Goal: Communication & Community: Answer question/provide support

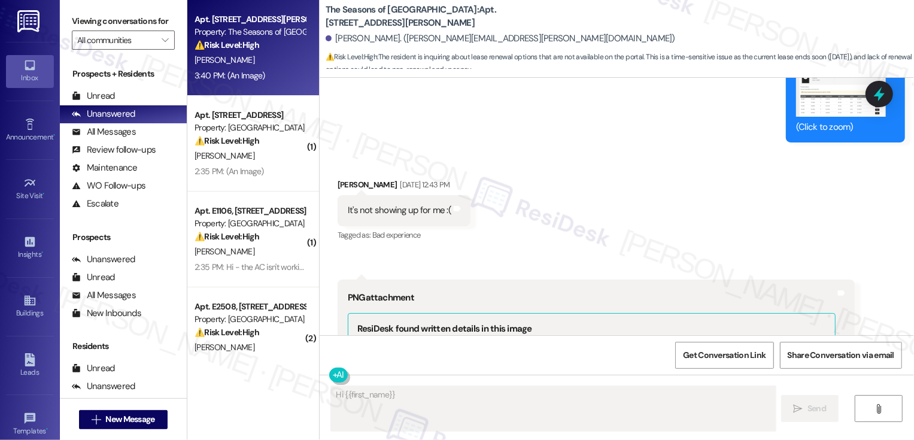
scroll to position [769, 0]
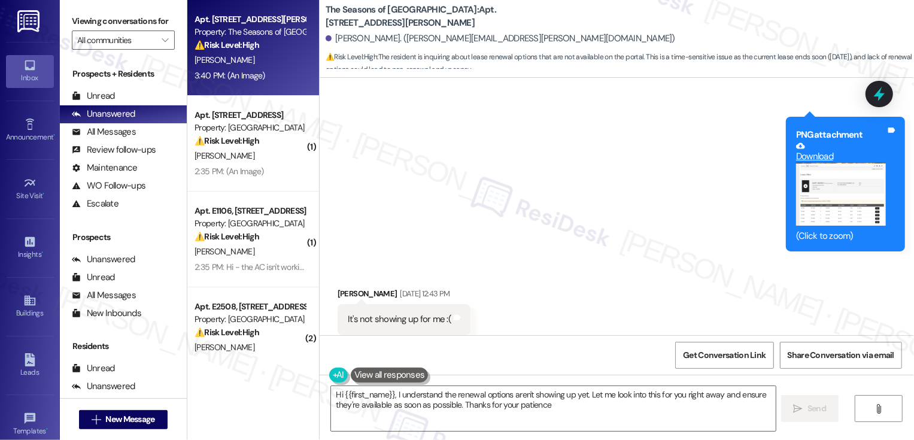
type textarea "Hi {{first_name}}, I understand the renewal options aren't showing up yet. Let …"
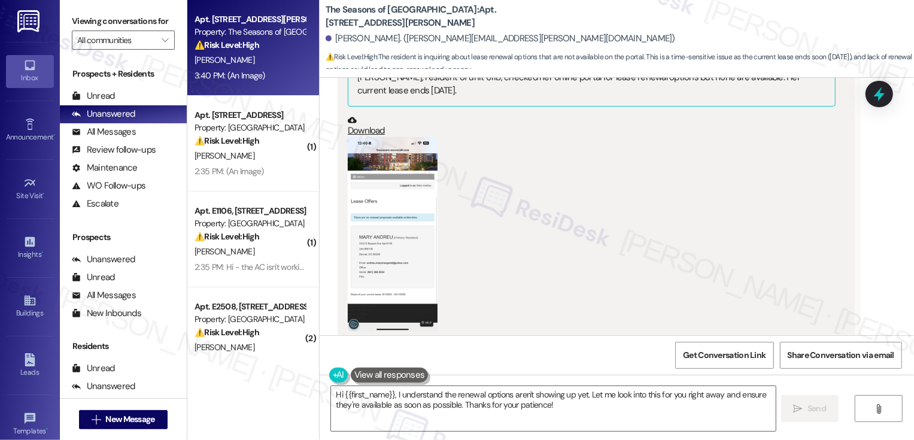
scroll to position [1692, 0]
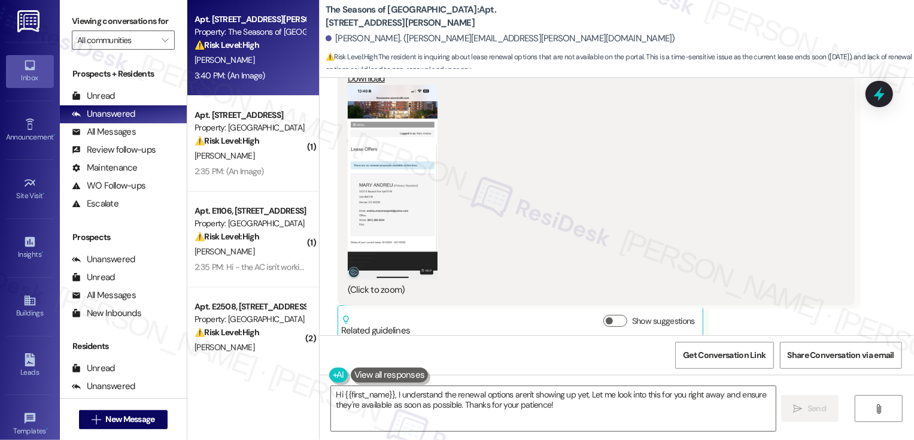
click at [400, 150] on button "Zoom image" at bounding box center [393, 182] width 90 height 195
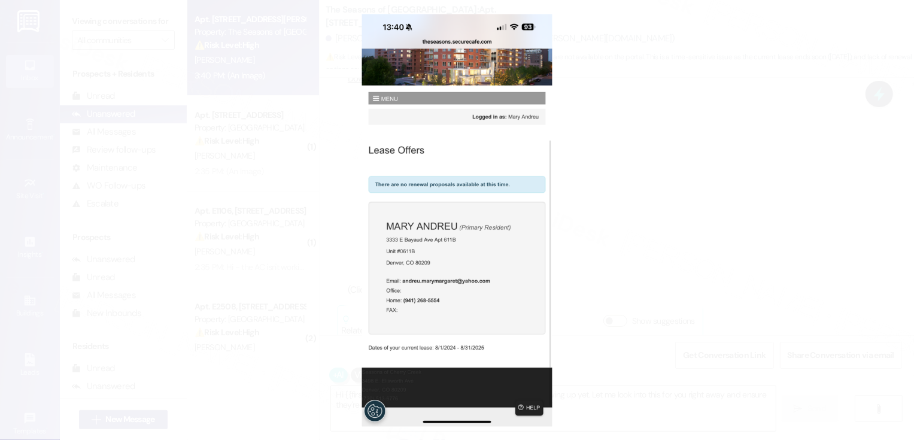
click at [600, 276] on button "Unzoom image" at bounding box center [457, 220] width 914 height 440
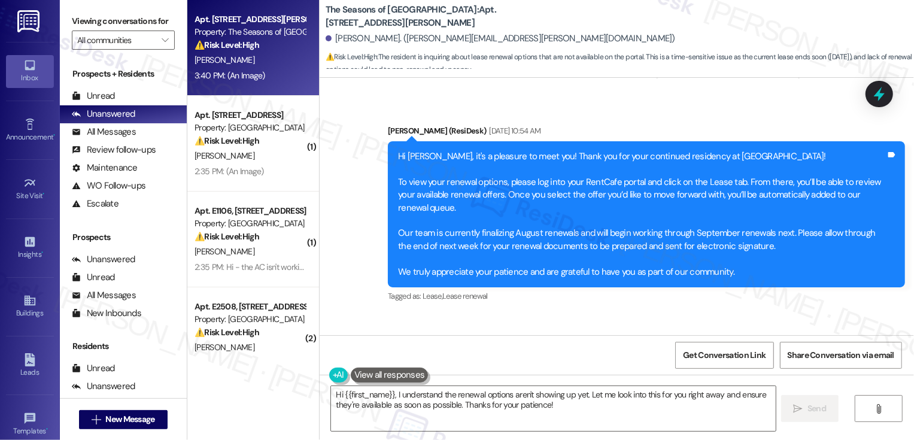
scroll to position [457, 0]
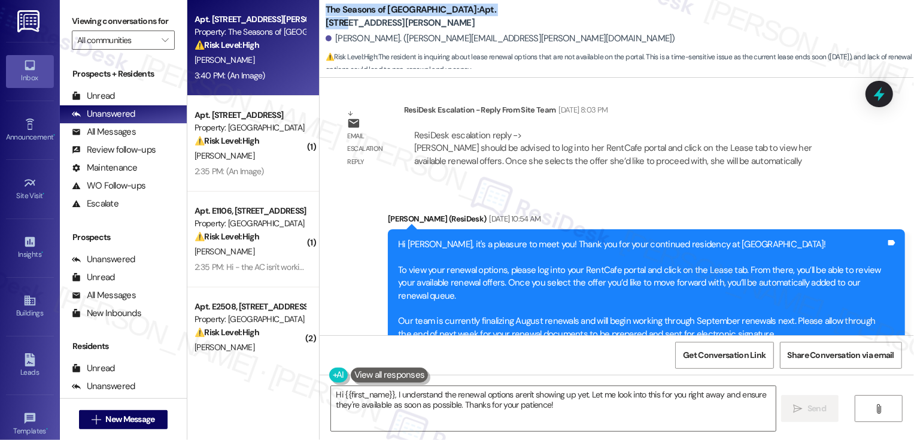
drag, startPoint x: 318, startPoint y: 9, endPoint x: 476, endPoint y: 13, distance: 157.5
click at [476, 13] on b "The Seasons of Cherry Creek: Apt. 0611B, 3498 Seasons E Ellsworth Ave" at bounding box center [445, 17] width 239 height 26
copy b "The Seasons of Cherry Creek: Apt. 0611B"
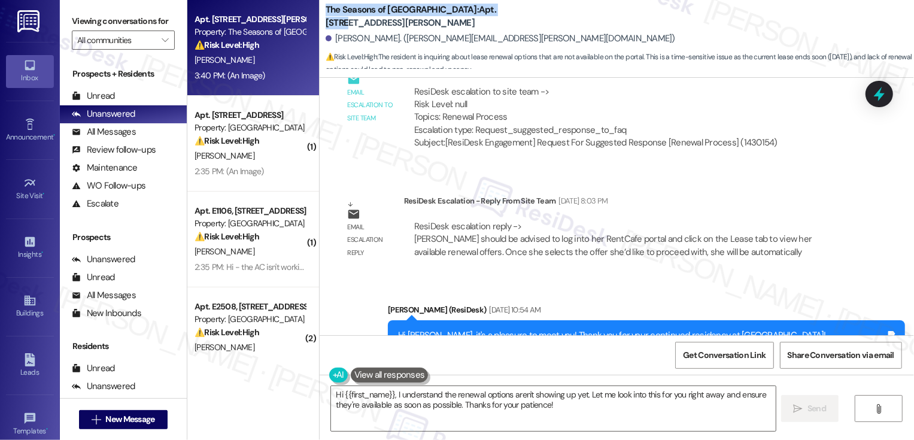
scroll to position [287, 0]
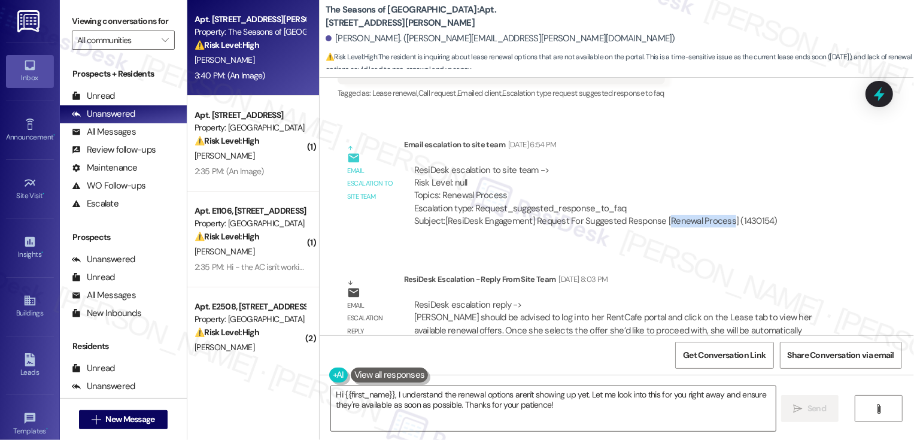
drag, startPoint x: 658, startPoint y: 221, endPoint x: 718, endPoint y: 220, distance: 60.5
click at [719, 222] on div "Subject: [ResiDesk Engagement] Request For Suggested Response [Renewal Process]…" at bounding box center [595, 221] width 363 height 13
copy div "Renewal Process"
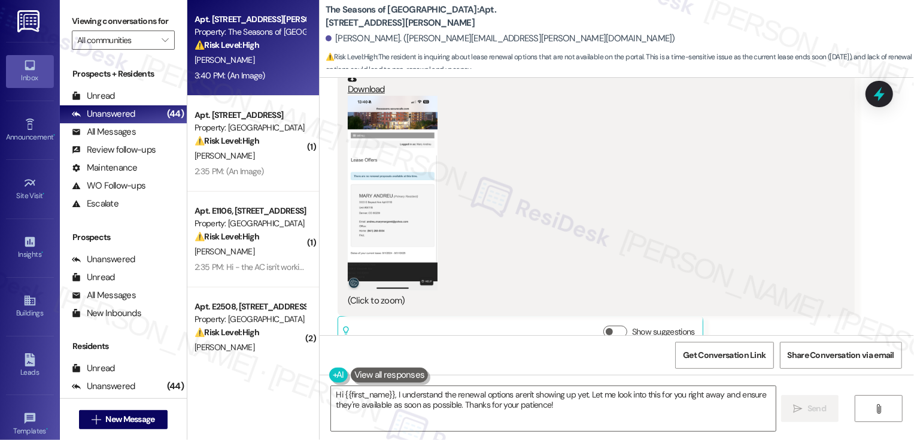
scroll to position [1611, 0]
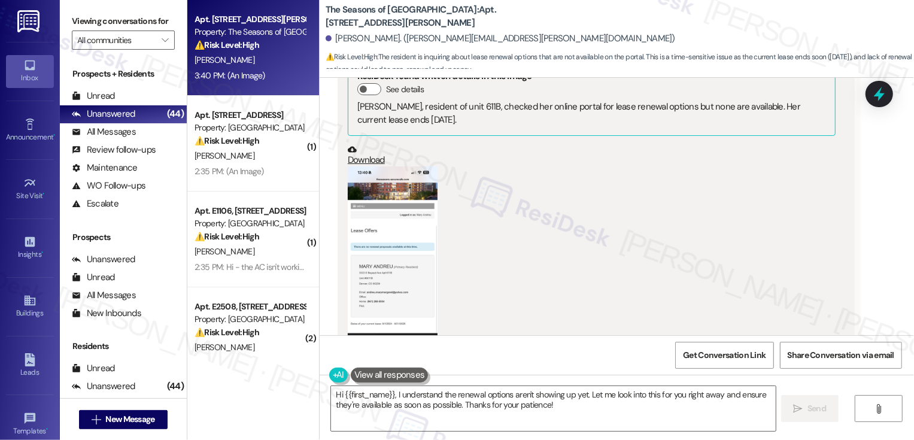
click at [356, 145] on link "Download" at bounding box center [592, 155] width 488 height 21
click at [366, 147] on link "Download" at bounding box center [592, 155] width 488 height 21
click at [462, 10] on b "The Seasons of Cherry Creek: Apt. 0611B, 3498 Seasons E Ellsworth Ave" at bounding box center [445, 17] width 239 height 26
copy b "0611B"
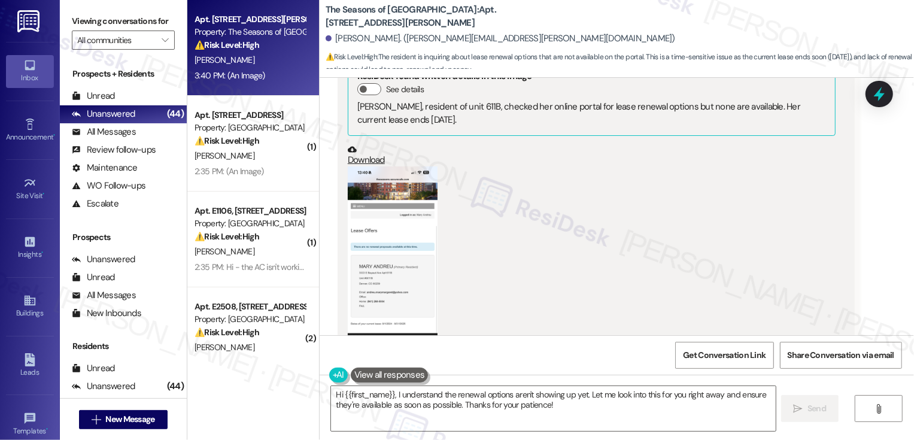
click at [606, 308] on div "(Click to zoom)" at bounding box center [592, 271] width 488 height 211
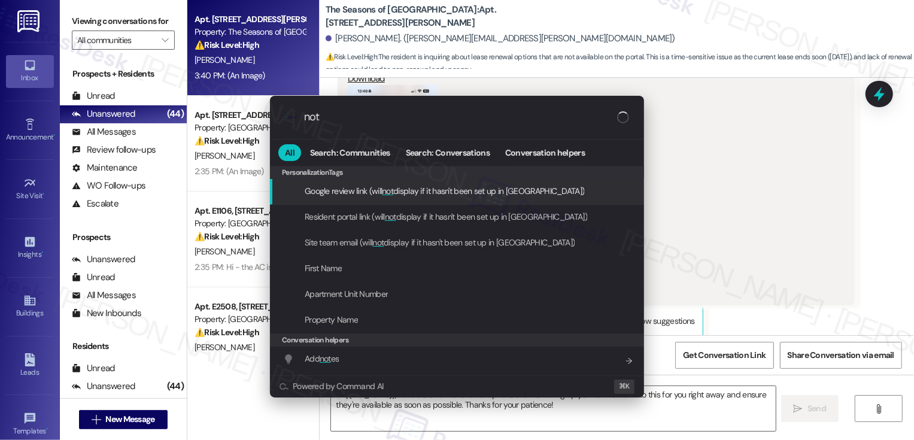
type input "note"
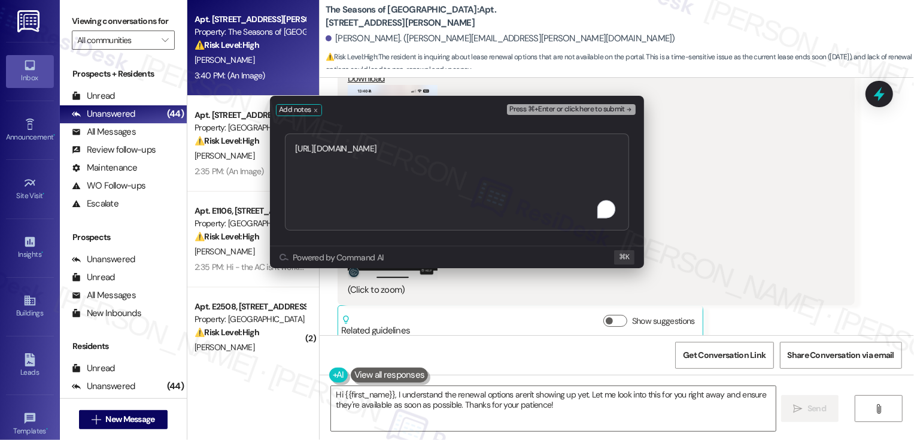
click at [295, 148] on textarea "https://residesk.slack.com/archives/C094PQXJKKP/p1755032662511569?thread_ts=175…" at bounding box center [457, 182] width 344 height 97
type textarea "double checking https://residesk.slack.com/archives/C094PQXJKKP/p17550326625115…"
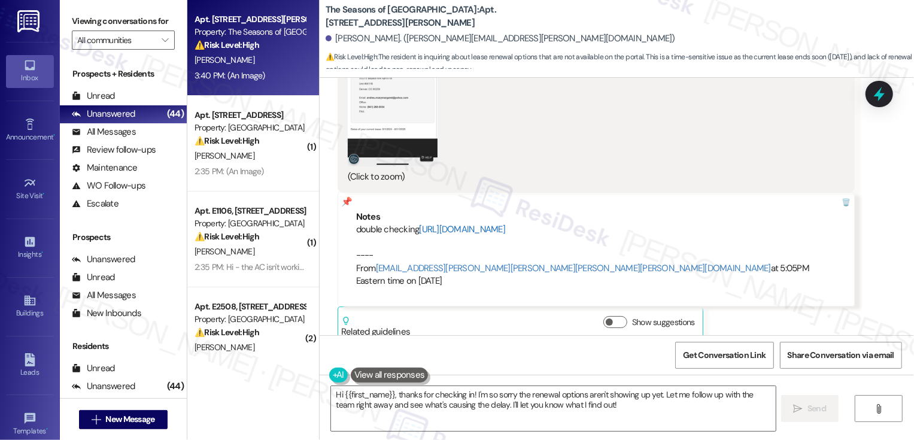
scroll to position [1806, 0]
click at [412, 399] on textarea "Hi {{first_name}}, thanks for checking in! I'm so sorry the renewal options are…" at bounding box center [553, 408] width 445 height 45
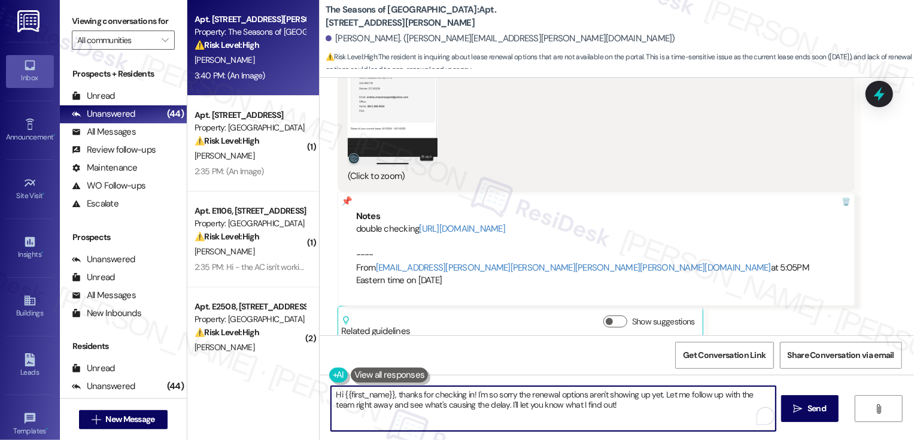
click at [412, 399] on textarea "Hi {{first_name}}, thanks for checking in! I'm so sorry the renewal options are…" at bounding box center [553, 408] width 445 height 45
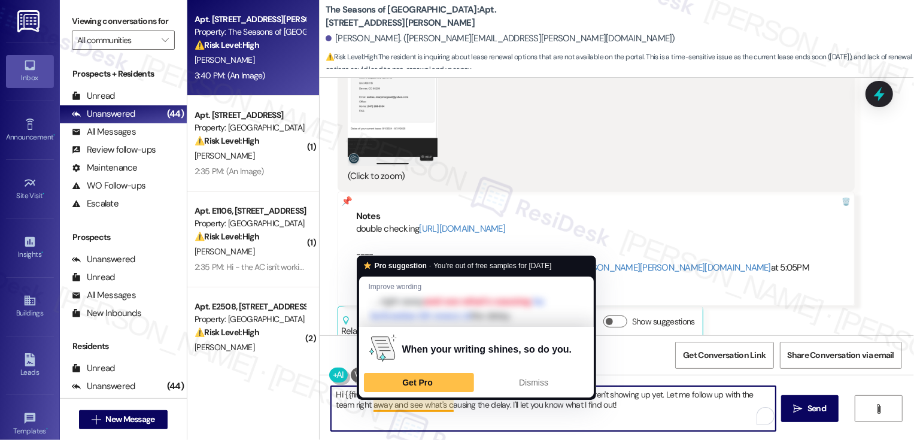
click at [470, 415] on textarea "Hi {{first_name}}, thanks for checking in! I'm so sorry the renewal options are…" at bounding box center [553, 408] width 445 height 45
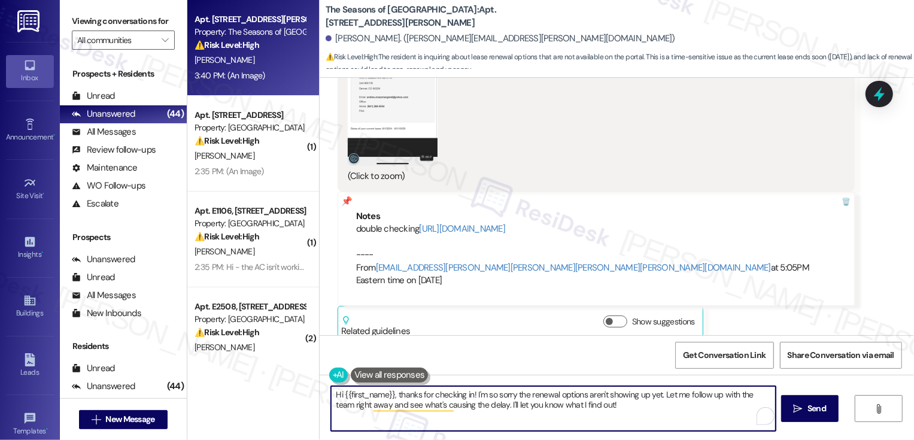
drag, startPoint x: 657, startPoint y: 393, endPoint x: 661, endPoint y: 404, distance: 11.6
click at [661, 404] on textarea "Hi {{first_name}}, thanks for checking in! I'm so sorry the renewal options are…" at bounding box center [553, 408] width 445 height 45
drag, startPoint x: 657, startPoint y: 393, endPoint x: 669, endPoint y: 409, distance: 19.6
click at [669, 409] on textarea "Hi {{first_name}}, thanks for checking in! I'm so sorry the renewal options are…" at bounding box center [553, 408] width 445 height 45
type textarea "Hi {{first_name}}, thanks for checking in! I'm so sorry the renewal options are…"
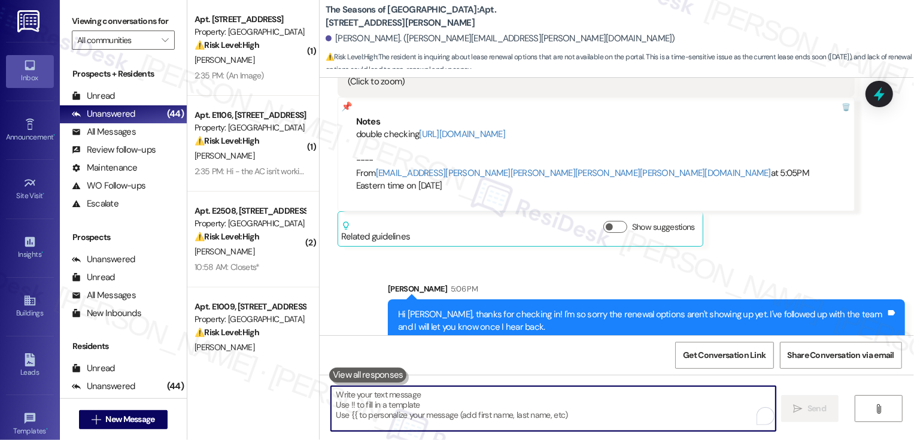
scroll to position [1903, 0]
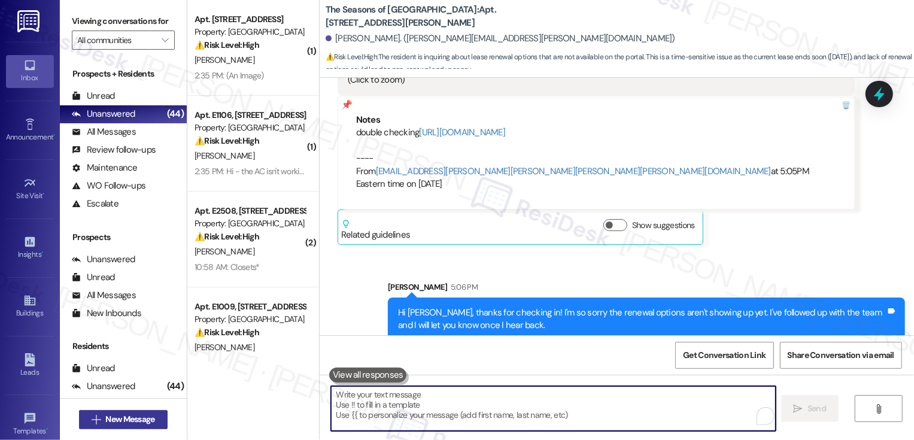
click at [122, 415] on span "New Message" at bounding box center [129, 419] width 49 height 13
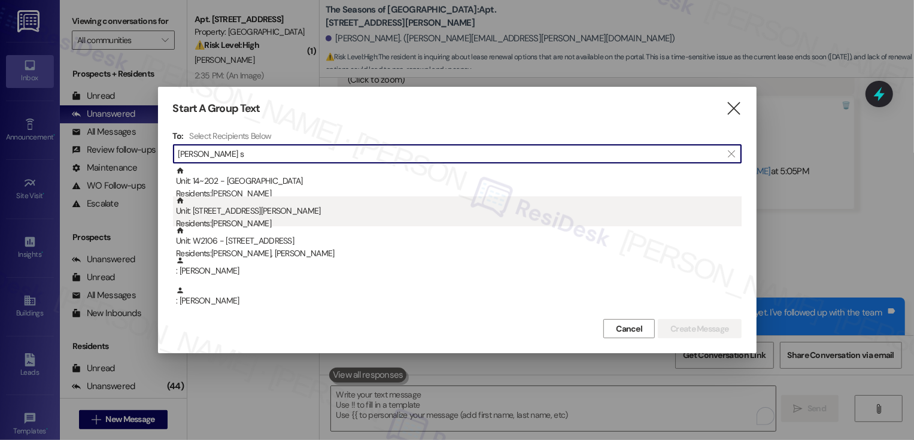
type input "morgan s"
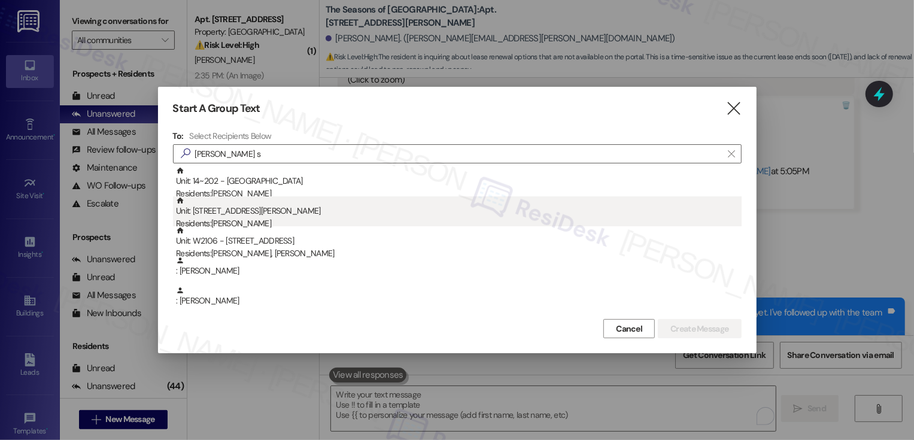
click at [259, 213] on div "Unit: 0406C - 3498 Cedar E Ellsworth Ave Residents: Morgan Stoll" at bounding box center [459, 213] width 566 height 34
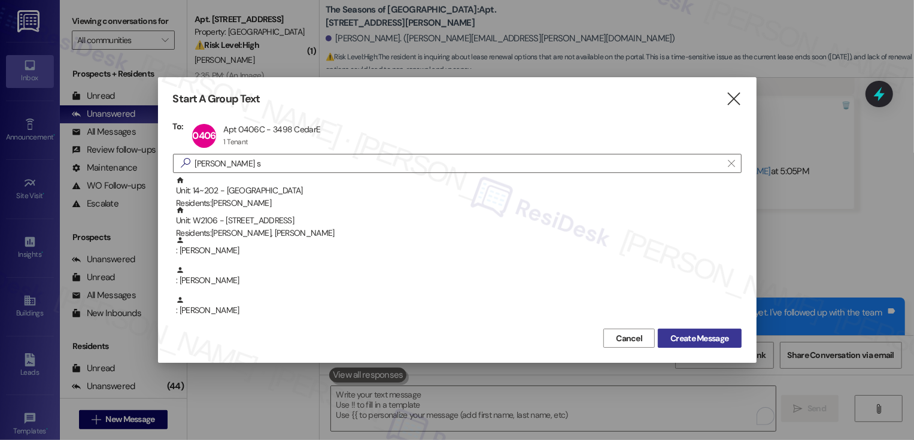
click at [708, 342] on span "Create Message" at bounding box center [700, 338] width 58 height 13
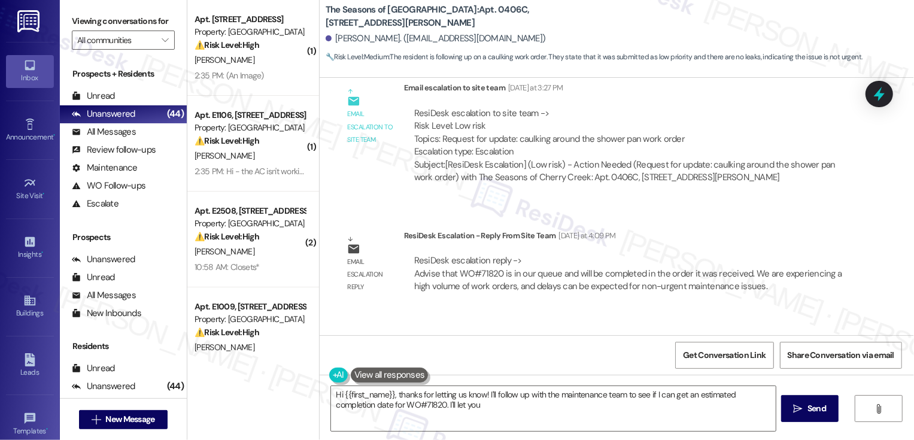
scroll to position [2606, 0]
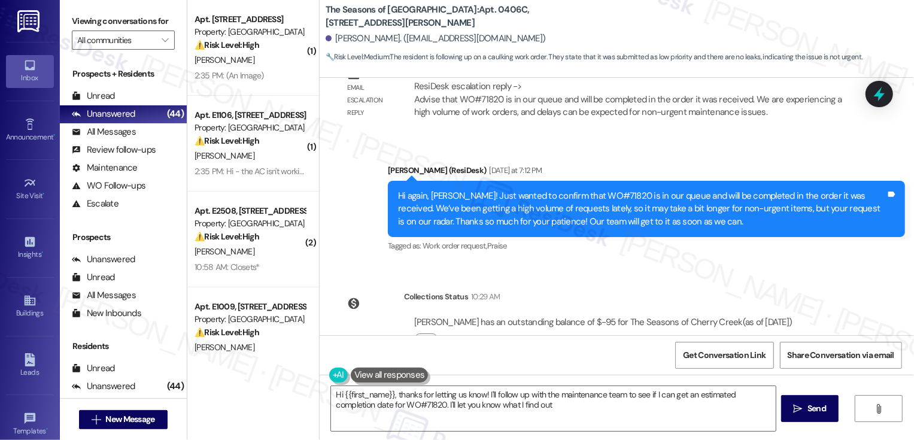
type textarea "Hi {{first_name}}, thanks for letting us know! I'll follow up with the maintena…"
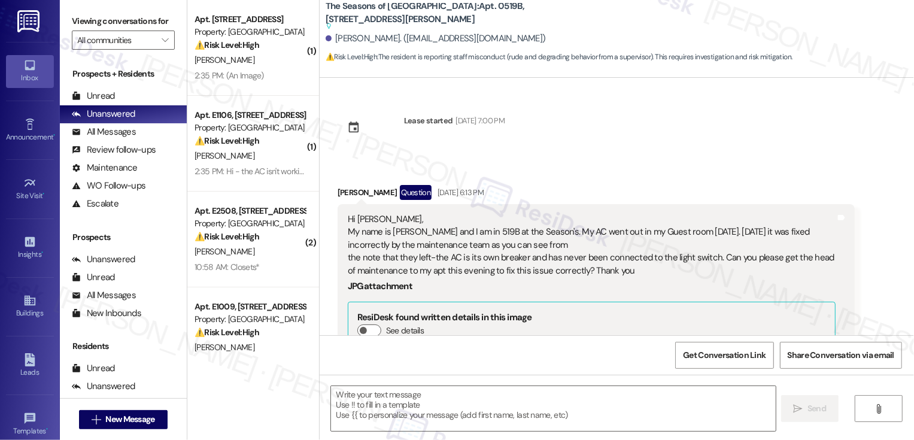
scroll to position [2444, 0]
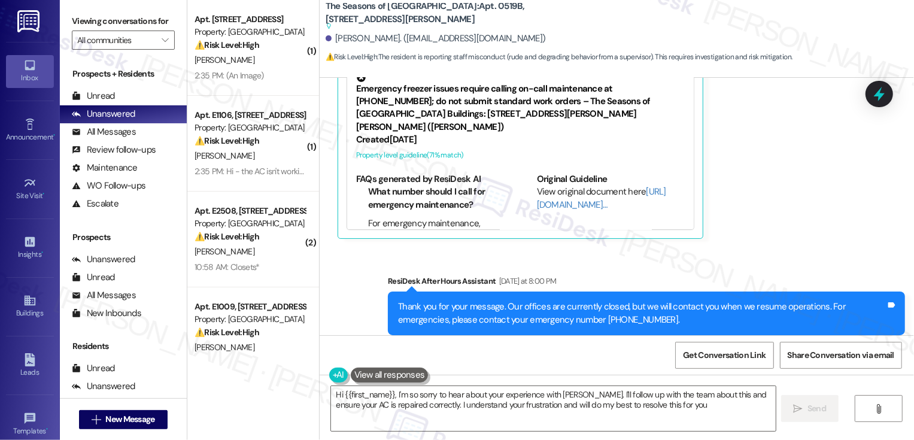
type textarea "Hi {{first_name}}, I'm so sorry to hear about your experience with Victor. I'll…"
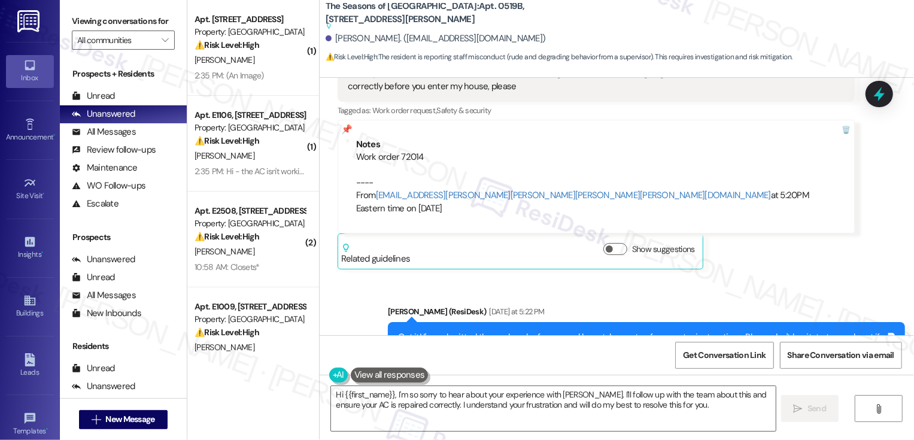
scroll to position [1583, 0]
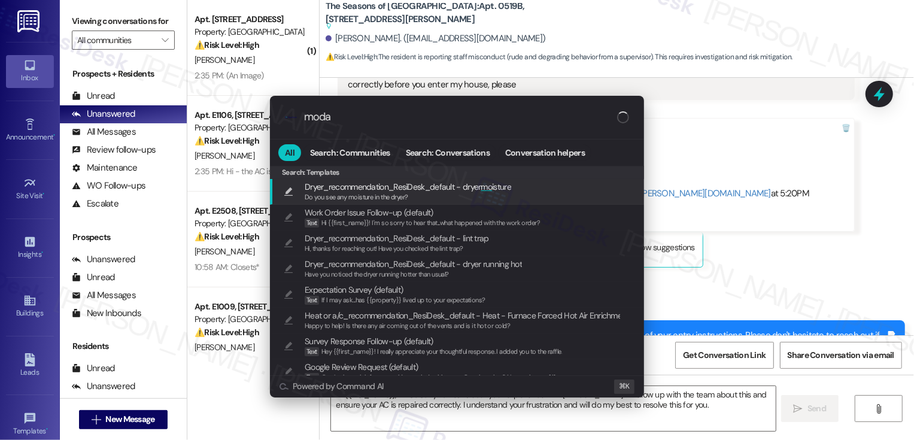
type input "modal"
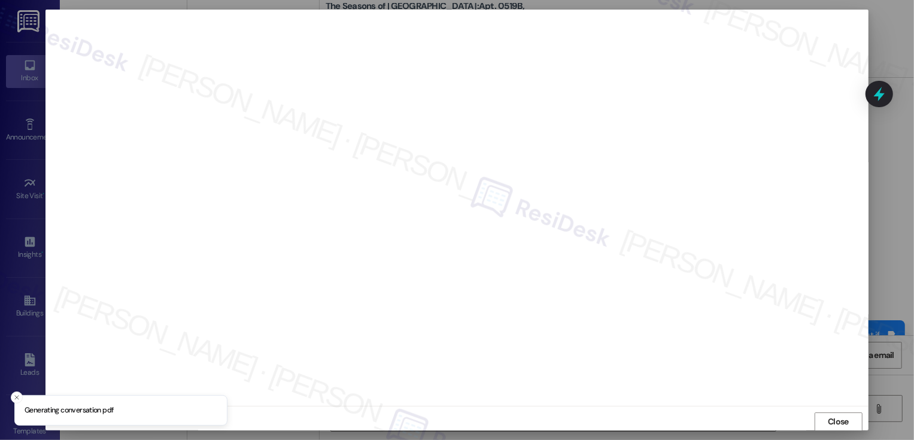
scroll to position [1, 0]
click at [844, 423] on span "Close" at bounding box center [838, 421] width 21 height 13
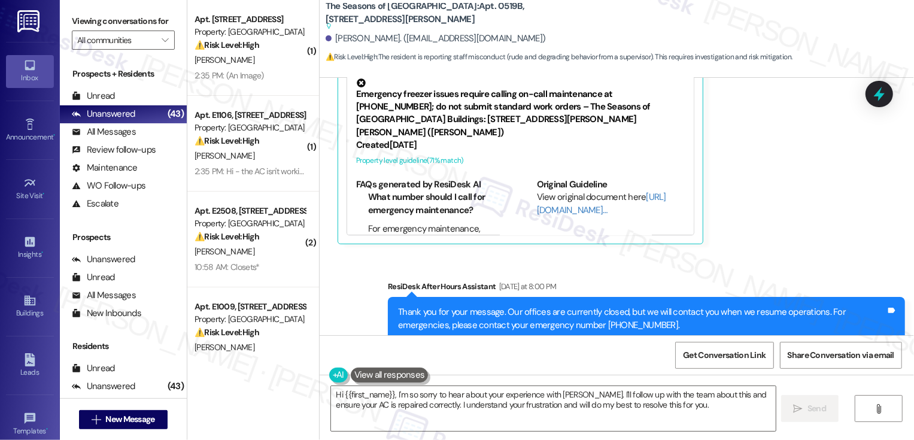
scroll to position [2444, 0]
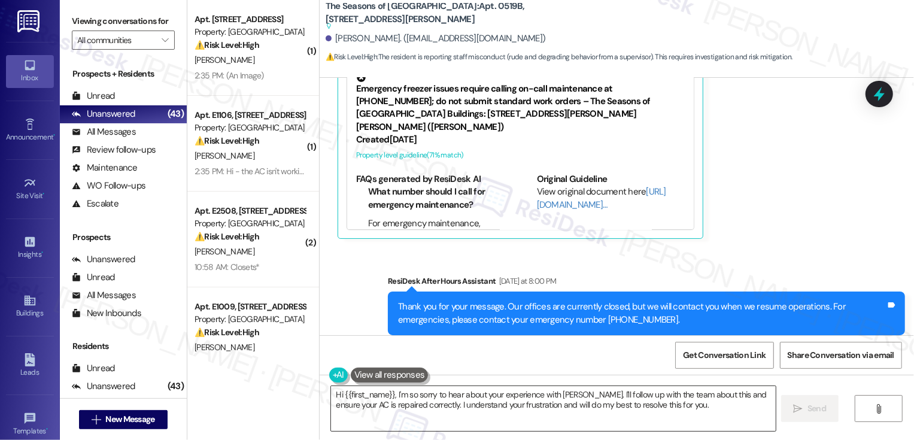
click at [468, 395] on textarea "Hi {{first_name}}, I'm so sorry to hear about your experience with Victor. I'll…" at bounding box center [553, 408] width 445 height 45
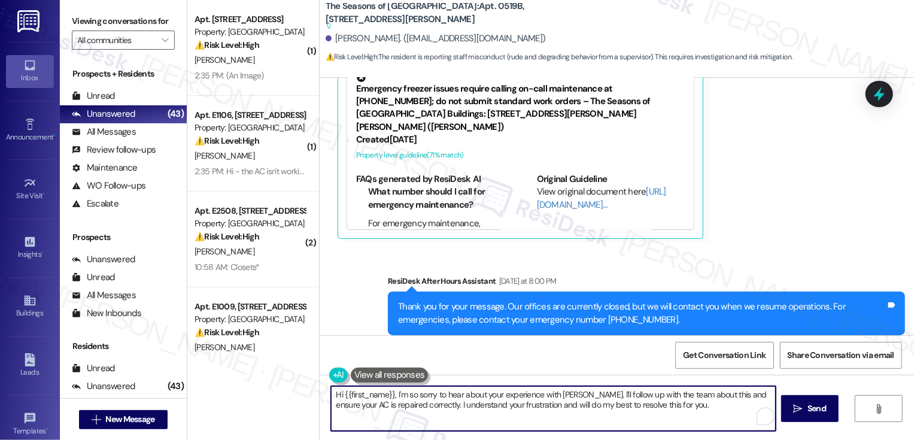
click at [411, 397] on textarea "Hi {{first_name}}, I'm so sorry to hear about your experience with Victor. I'll…" at bounding box center [553, 408] width 445 height 45
click at [405, 396] on textarea "Hi {{first_name}}, I'm so sorry to hear about your experience with Victor. I'll…" at bounding box center [553, 408] width 445 height 45
click at [407, 396] on textarea "Hi {{first_name}}, I'm so sorry to hear about your experience with Victor. I'll…" at bounding box center [553, 408] width 445 height 45
click at [414, 394] on textarea "Hi {{first_name}}, I'm so sorry to hear about your experience with Victor. I'll…" at bounding box center [553, 408] width 445 height 45
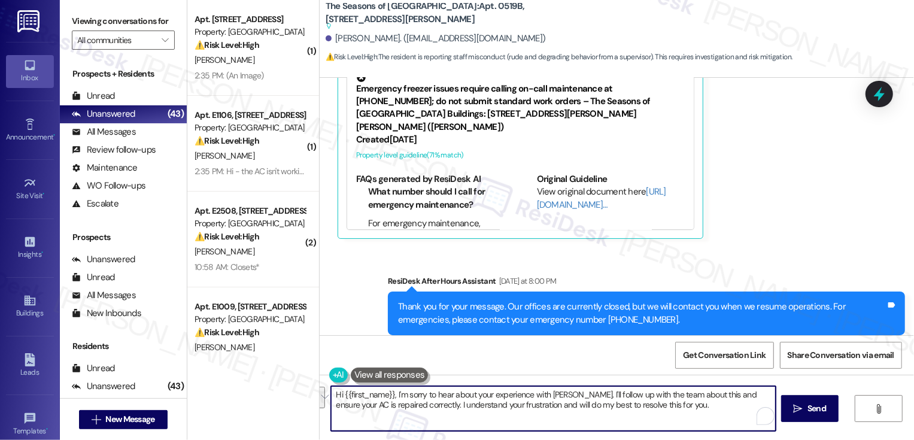
drag, startPoint x: 577, startPoint y: 393, endPoint x: 657, endPoint y: 410, distance: 82.0
click at [657, 411] on textarea "Hi {{first_name}}, I'm sorry to hear about your experience with Victor. I'll fo…" at bounding box center [553, 408] width 445 height 45
drag, startPoint x: 706, startPoint y: 393, endPoint x: 709, endPoint y: 414, distance: 20.6
click at [709, 414] on textarea "Hi {{first_name}}, I'm sorry to hear about your experience with Victor. I will …" at bounding box center [553, 408] width 445 height 45
paste textarea "’m really sorry to hear about your experience with Victor. I truly appreciate y…"
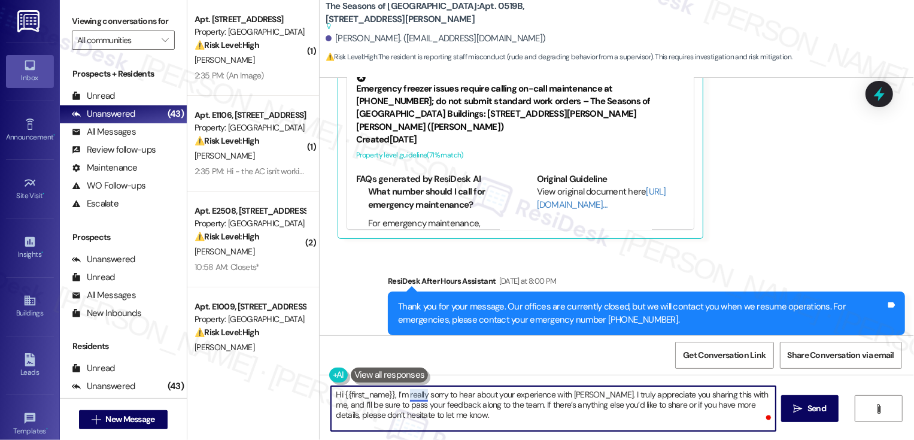
click at [413, 397] on textarea "Hi {{first_name}}, I’m really sorry to hear about your experience with Victor. …" at bounding box center [553, 408] width 445 height 45
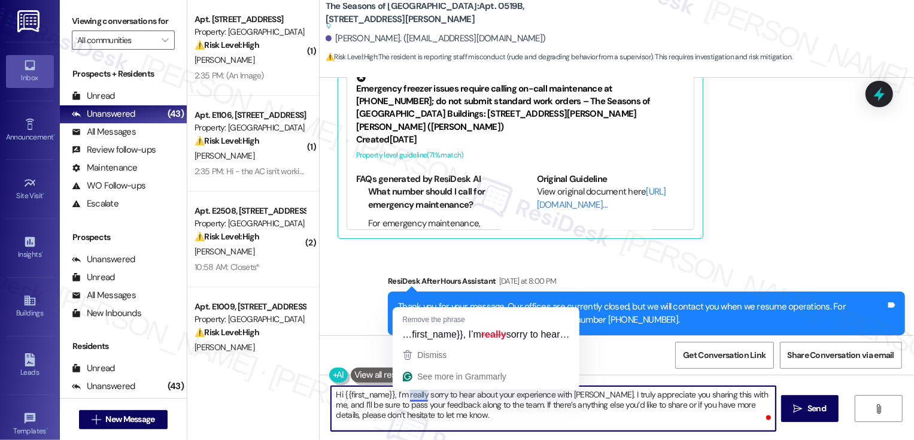
click at [413, 397] on textarea "Hi {{first_name}}, I’m really sorry to hear about your experience with Victor. …" at bounding box center [553, 408] width 445 height 45
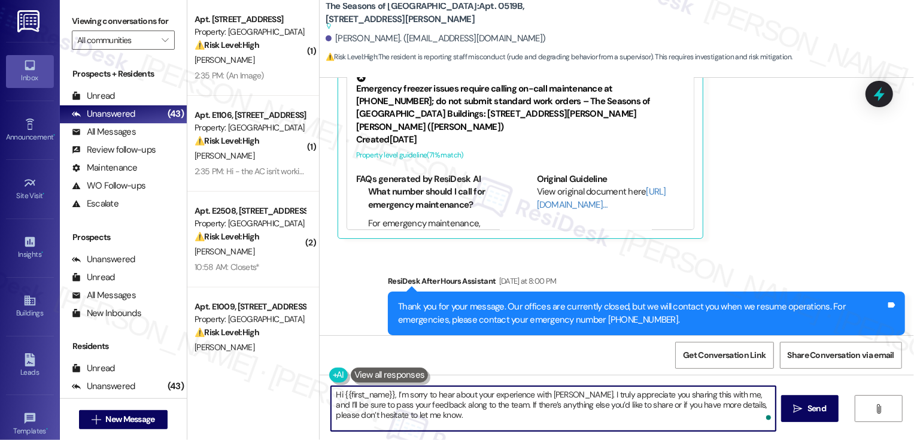
click at [584, 397] on textarea "Hi {{first_name}}, I’m sorry to hear about your experience with Victor. I truly…" at bounding box center [553, 408] width 445 height 45
click at [447, 420] on textarea "Hi {{first_name}}, I’m sorry to hear about your experience with Victor. I appre…" at bounding box center [553, 408] width 445 height 45
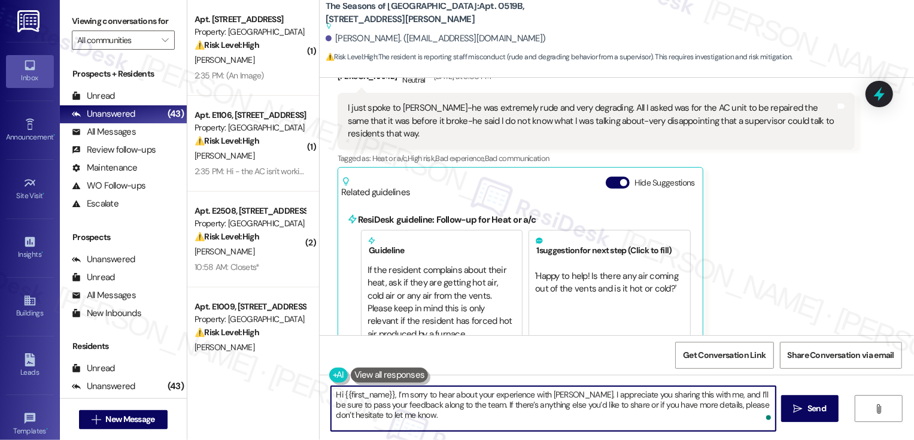
scroll to position [2039, 0]
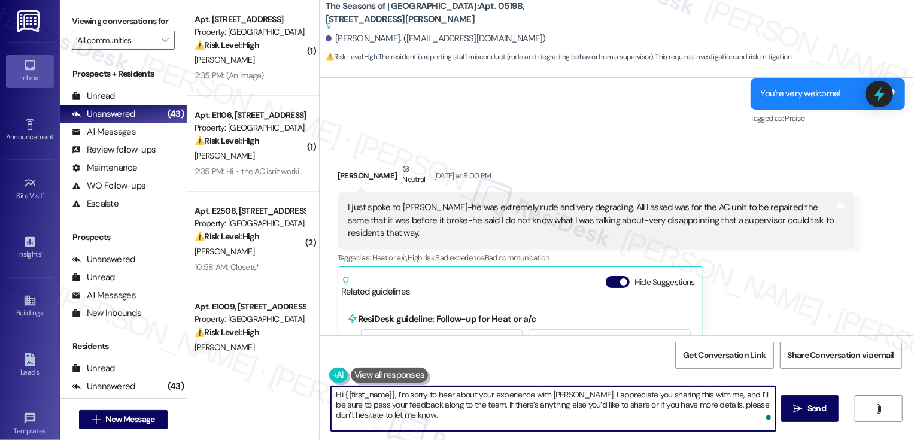
click at [527, 427] on textarea "Hi {{first_name}}, I’m sorry to hear about your experience with Victor. I appre…" at bounding box center [553, 408] width 445 height 45
type textarea "Hi {{first_name}}, I’m sorry to hear about your experience with Victor. I appre…"
click at [806, 420] on button " Send" at bounding box center [810, 408] width 58 height 27
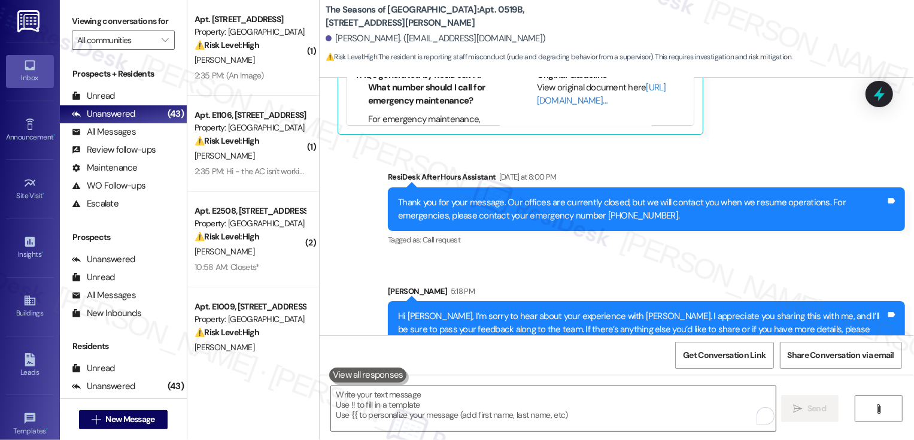
scroll to position [2387, 0]
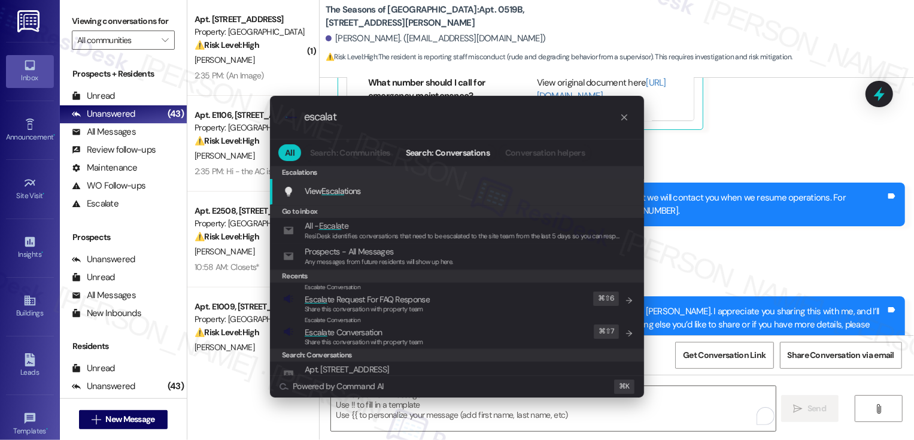
type input "escalate"
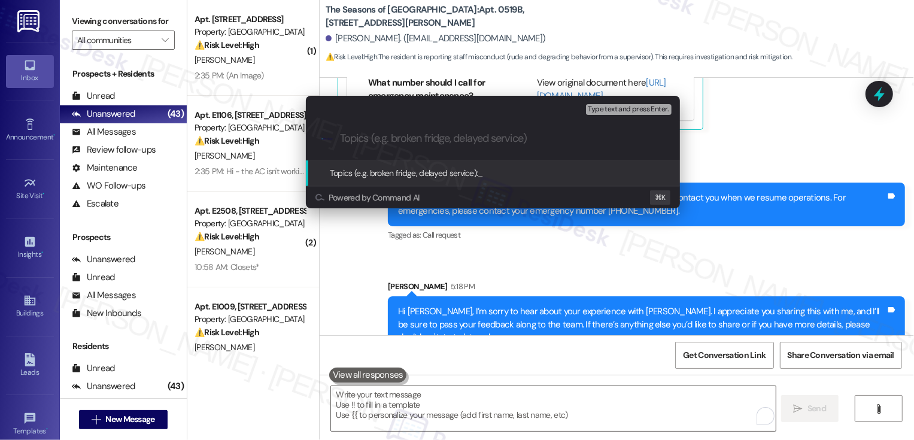
paste input "Hi {{first_name}}, I’m really sorry to hear about your experience with Victor. …"
type input "Hi {{first_name}}, I’m really sorry to hear about your experience with Victor. …"
type input "R"
click at [426, 137] on input "Feedback about the maintenance (Victor)" at bounding box center [498, 138] width 316 height 13
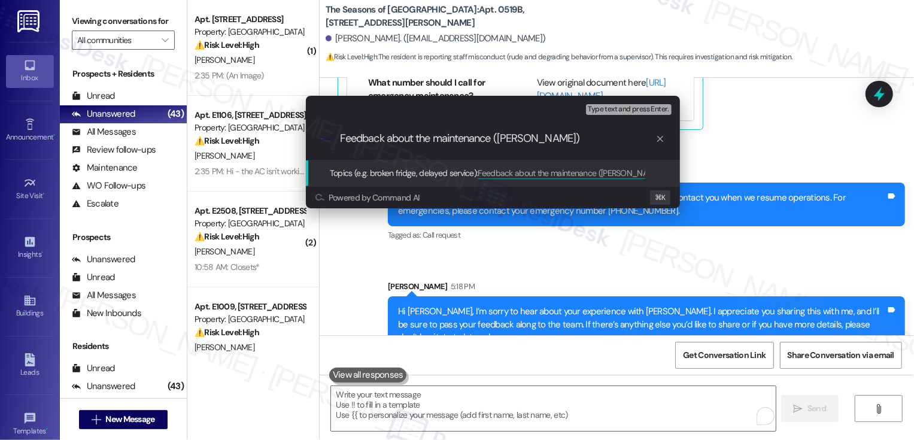
click at [426, 137] on input "Feedback about the maintenance (Victor)" at bounding box center [498, 138] width 316 height 13
type input "Feedback about maintenance (Victor)"
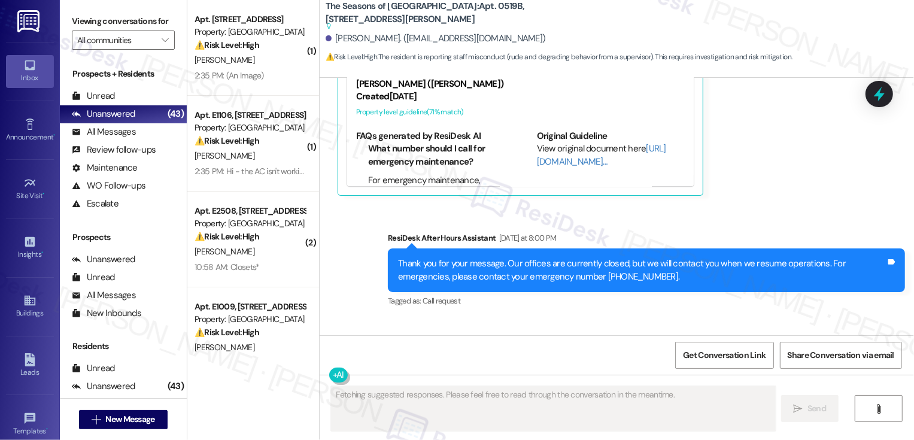
scroll to position [2571, 0]
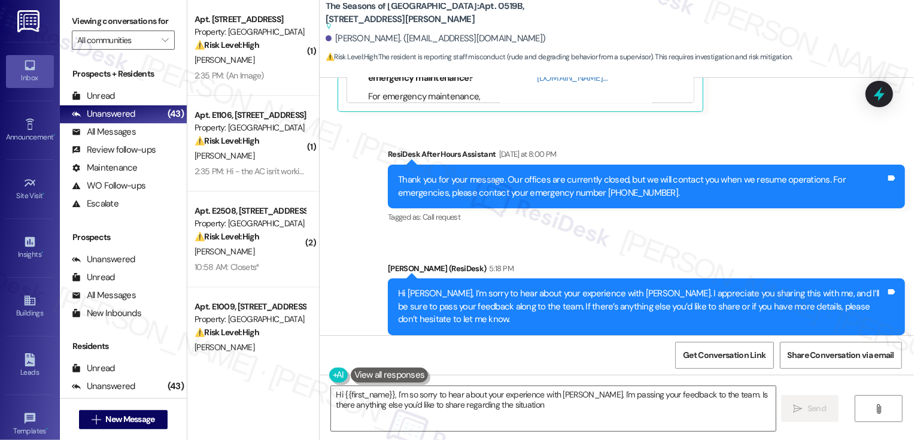
type textarea "Hi {{first_name}}, I'm so sorry to hear about your experience with Victor. I'm …"
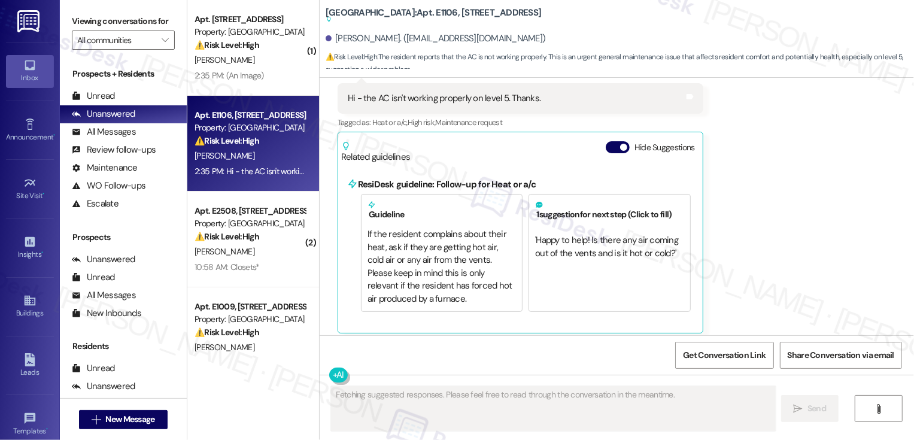
scroll to position [362, 0]
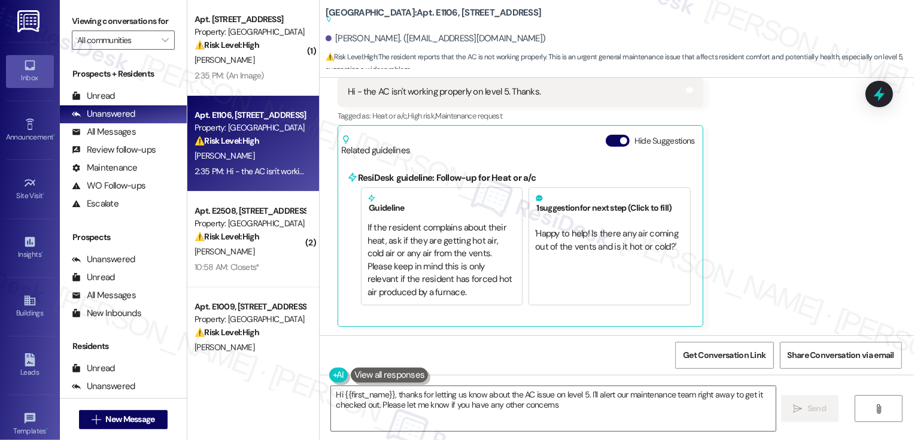
type textarea "Hi {{first_name}}, thanks for letting us know about the AC issue on level 5. I'…"
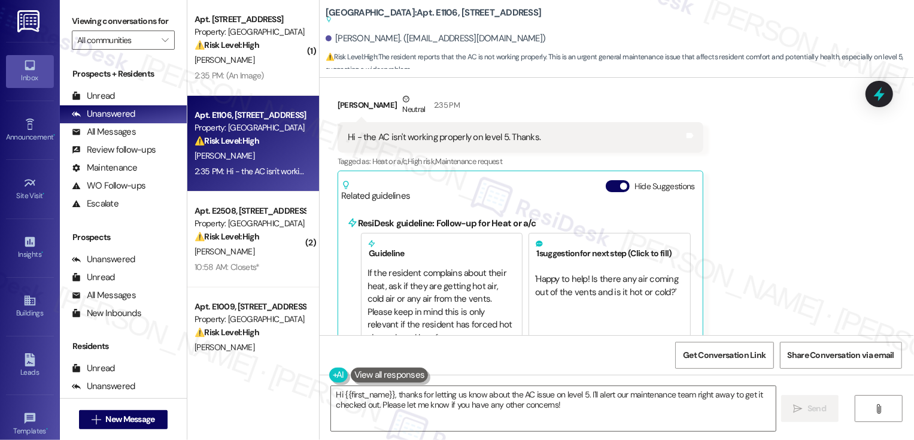
scroll to position [310, 0]
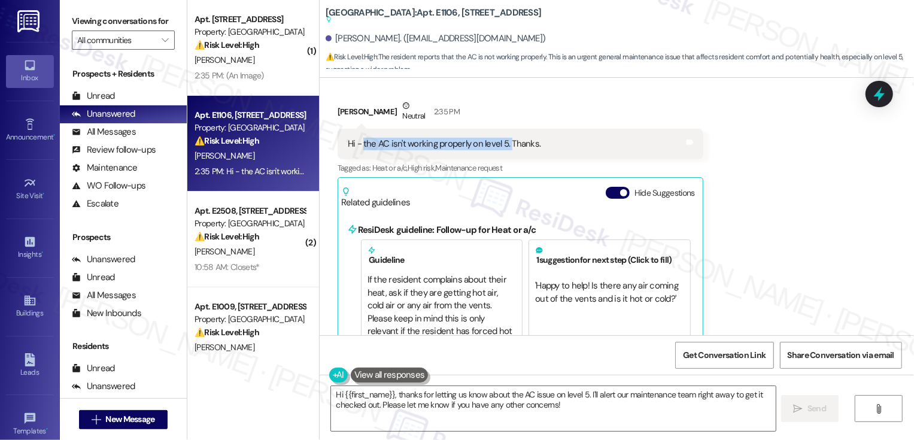
drag, startPoint x: 356, startPoint y: 144, endPoint x: 502, endPoint y: 144, distance: 145.5
click at [502, 144] on div "Hi - the AC isn't working properly on level 5. Thanks." at bounding box center [444, 144] width 193 height 13
copy div "the AC isn't working properly on level 5."
click at [773, 208] on div "Received via SMS Ryan Murphy Neutral 2:35 PM Hi - the AC isn't working properly…" at bounding box center [617, 230] width 594 height 316
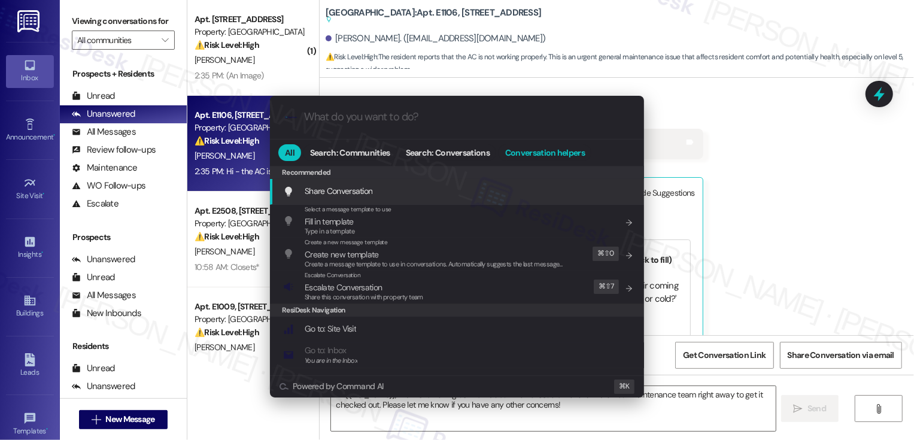
click at [523, 148] on span "Conversation helpers" at bounding box center [545, 152] width 80 height 8
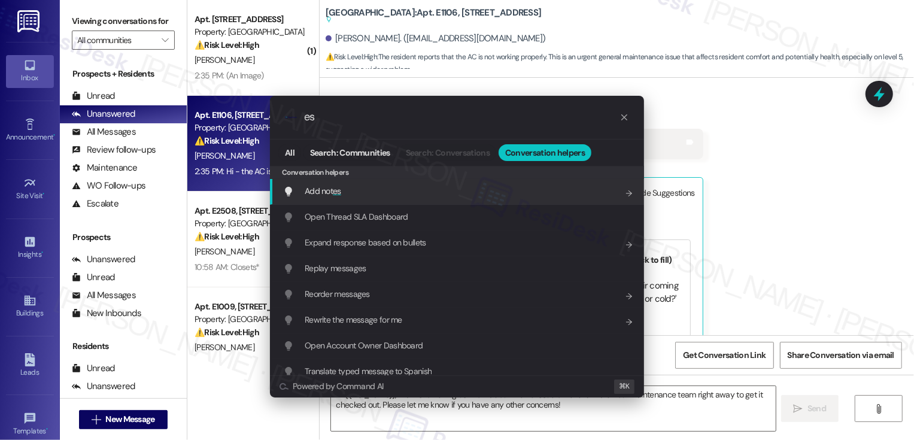
type input "e"
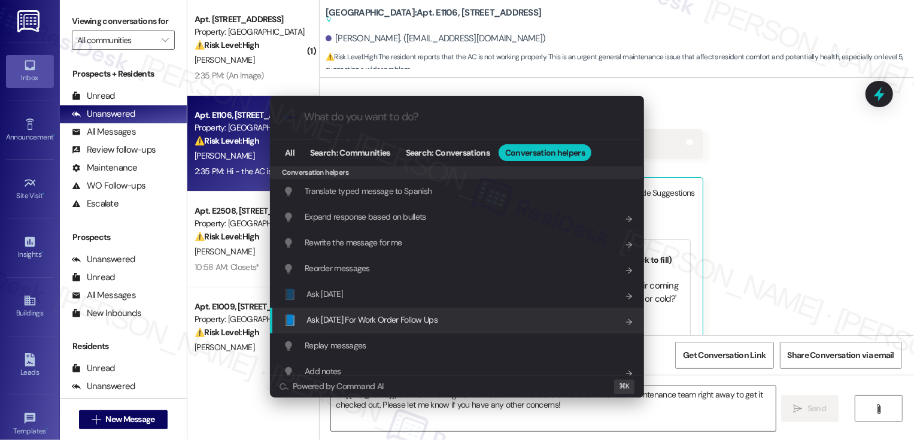
click at [395, 321] on span "Ask Friday For Work Order Follow Ups" at bounding box center [372, 319] width 131 height 11
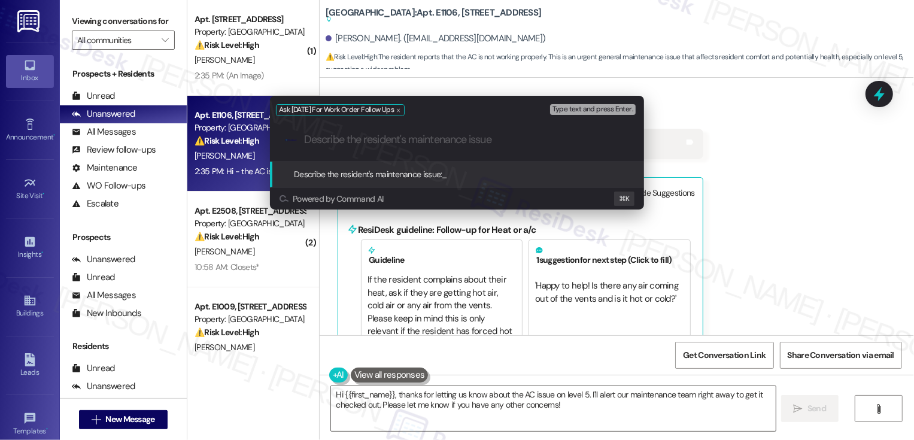
paste input "the AC isn't working properly on level 5."
type input "the AC isn't working properly on level 5."
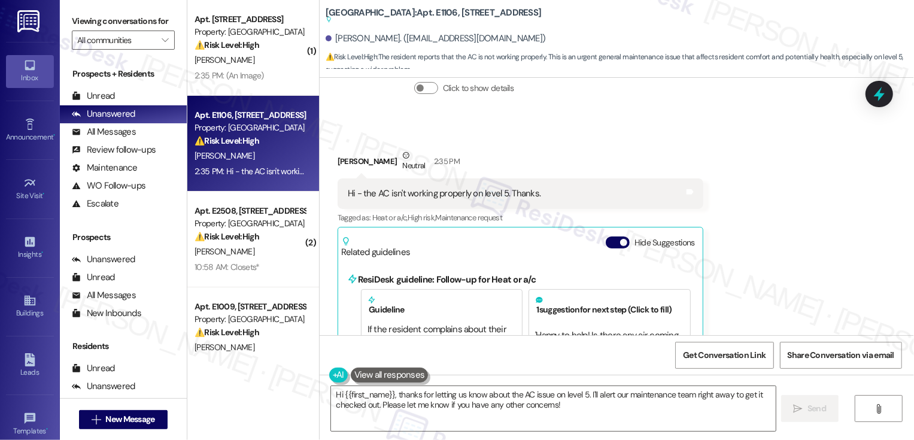
scroll to position [244, 0]
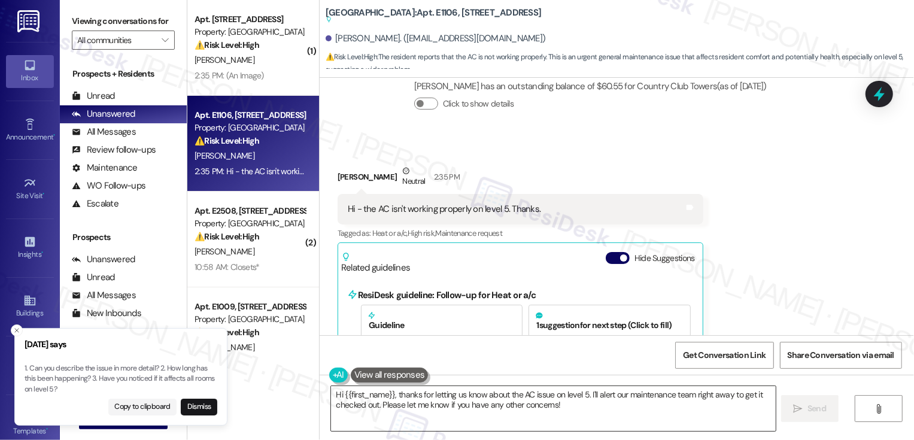
click at [390, 394] on textarea "Hi {{first_name}}, thanks for letting us know about the AC issue on level 5. I'…" at bounding box center [553, 408] width 445 height 45
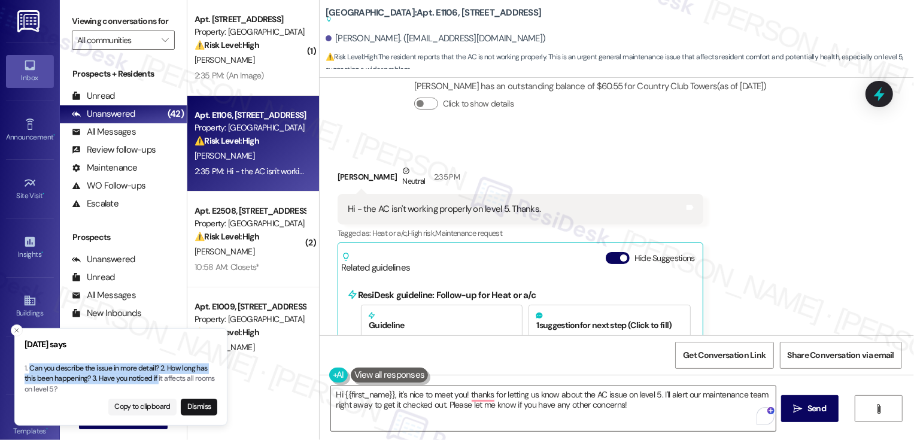
drag, startPoint x: 29, startPoint y: 368, endPoint x: 161, endPoint y: 377, distance: 132.0
click at [161, 377] on p "1. Can you describe the issue in more detail? 2. How long has this been happeni…" at bounding box center [121, 379] width 193 height 32
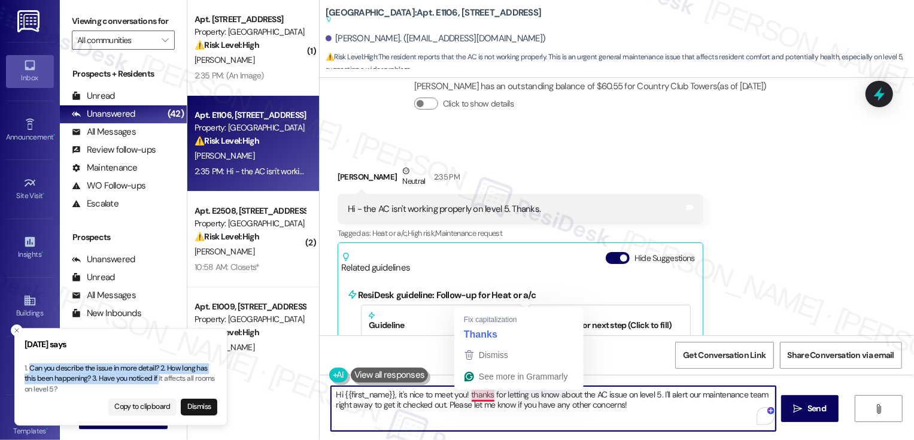
click at [472, 393] on textarea "Hi {{first_name}}, it's nice to meet you! thanks for letting us know about the …" at bounding box center [553, 408] width 445 height 45
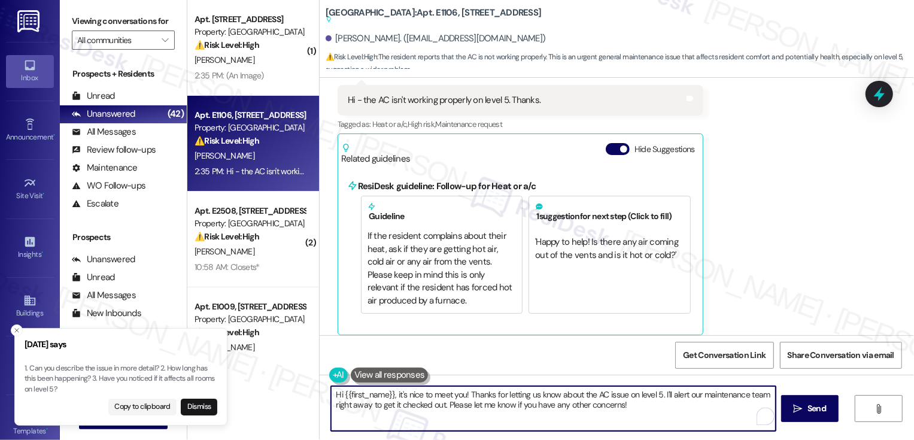
scroll to position [362, 0]
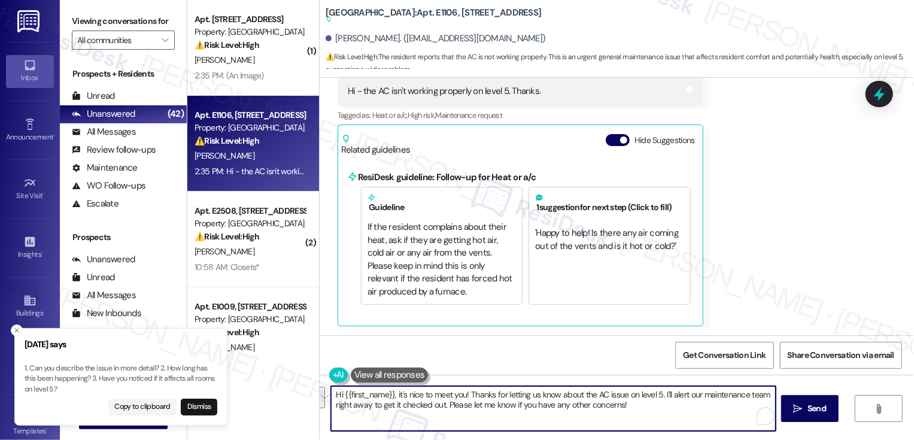
drag, startPoint x: 660, startPoint y: 395, endPoint x: 674, endPoint y: 412, distance: 22.2
click at [674, 413] on textarea "Hi {{first_name}}, it's nice to meet you! Thanks for letting us know about the …" at bounding box center [553, 408] width 445 height 45
type textarea "Hi {{first_name}}, it's nice to meet you! Thanks for letting us know about the …"
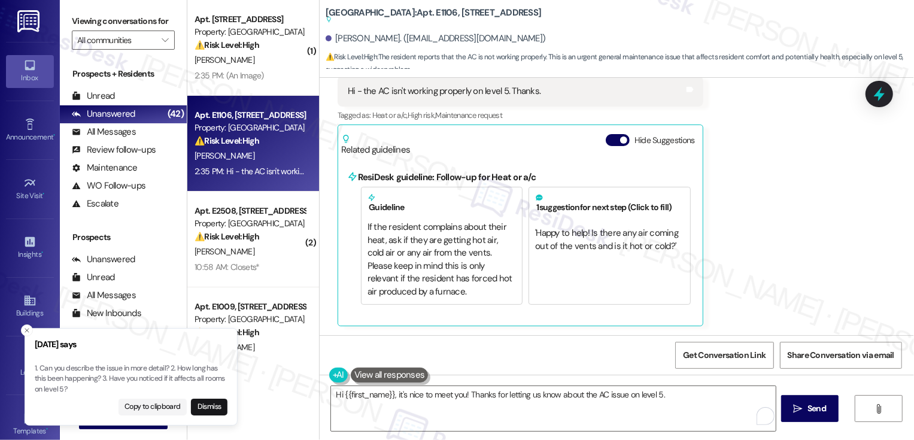
drag, startPoint x: 28, startPoint y: 368, endPoint x: 128, endPoint y: 365, distance: 99.4
click at [128, 365] on p "1. Can you describe the issue in more detail? 2. How long has this been happeni…" at bounding box center [131, 379] width 193 height 32
click at [50, 368] on p "1. Can you describe the issue in more detail? 2. How long has this been happeni…" at bounding box center [121, 379] width 193 height 32
drag, startPoint x: 29, startPoint y: 369, endPoint x: 131, endPoint y: 372, distance: 101.2
click at [131, 372] on p "1. Can you describe the issue in more detail? 2. How long has this been happeni…" at bounding box center [131, 379] width 193 height 32
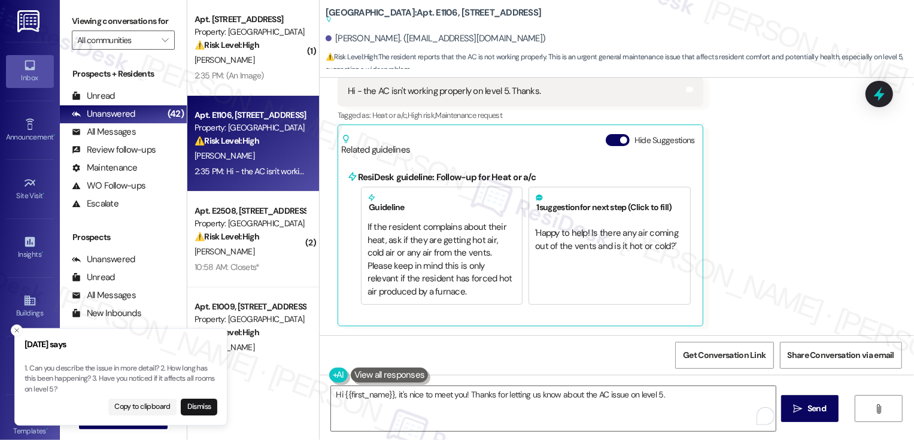
click at [59, 370] on p "1. Can you describe the issue in more detail? 2. How long has this been happeni…" at bounding box center [121, 379] width 193 height 32
drag, startPoint x: 29, startPoint y: 368, endPoint x: 160, endPoint y: 371, distance: 130.5
click at [160, 371] on p "1. Can you describe the issue in more detail? 2. How long has this been happeni…" at bounding box center [121, 379] width 193 height 32
copy p "Can you describe the issue in more detail?"
click at [677, 396] on textarea "Hi {{first_name}}, it's nice to meet you! Thanks for letting us know about the …" at bounding box center [553, 408] width 445 height 45
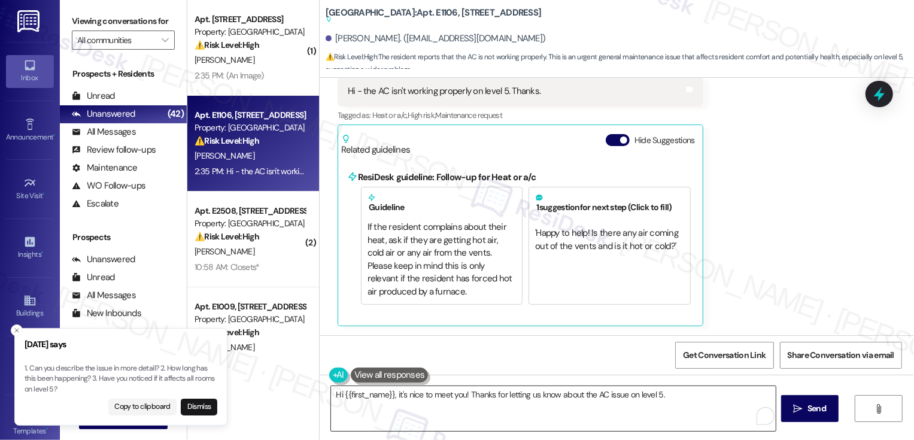
paste textarea "Can you describe the issue in more detail?"
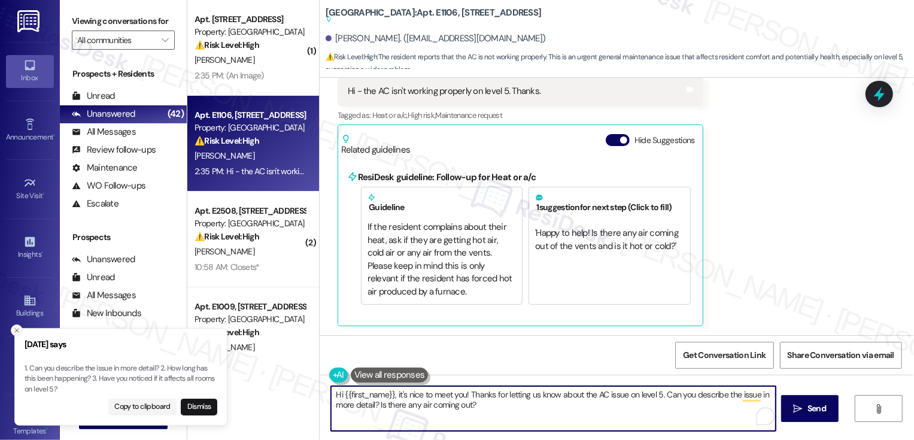
click at [16, 329] on icon "Close toast" at bounding box center [16, 330] width 7 height 7
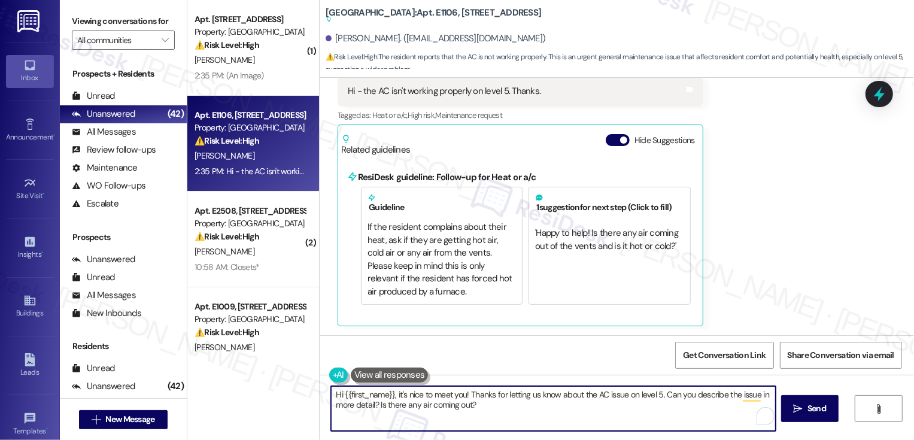
click at [529, 395] on textarea "Hi {{first_name}}, it's nice to meet you! Thanks for letting us know about the …" at bounding box center [553, 408] width 445 height 45
type textarea "Hi {{first_name}}, it's nice to meet you! Thanks for letting me know about the …"
click at [799, 405] on icon "" at bounding box center [798, 409] width 9 height 10
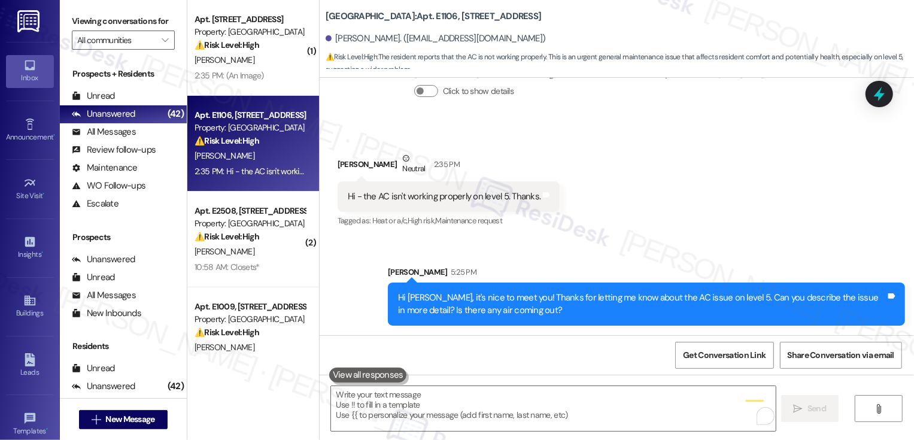
scroll to position [256, 0]
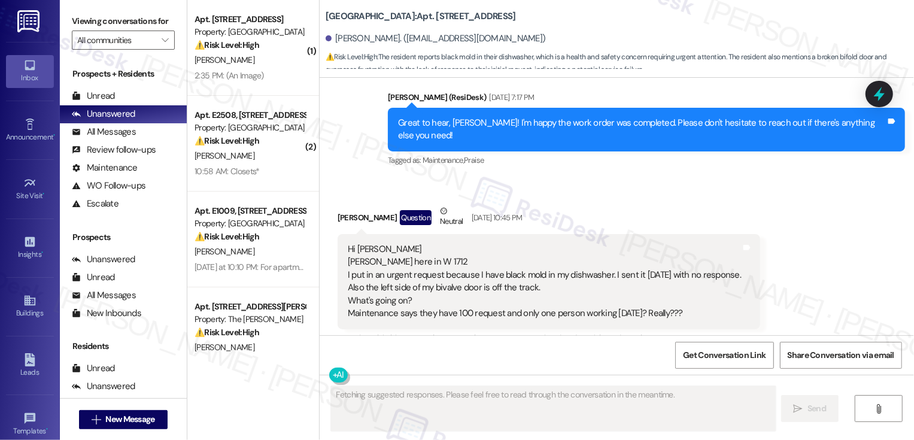
scroll to position [4058, 0]
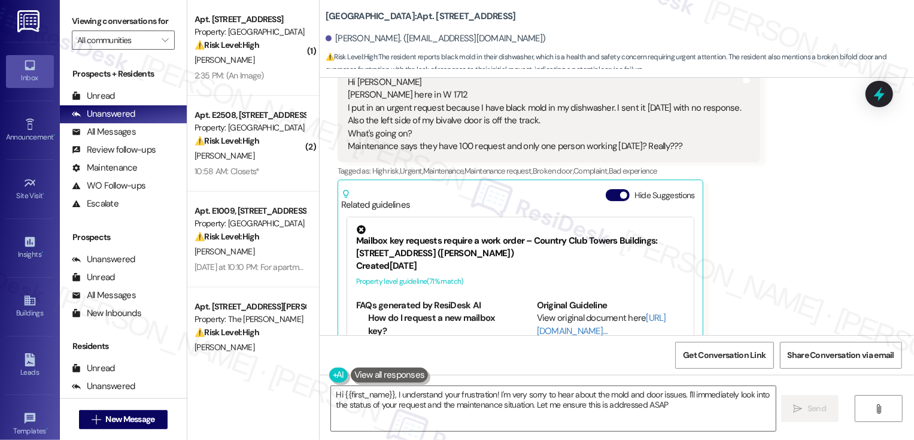
type textarea "Hi {{first_name}}, I understand your frustration! I'm very sorry to hear about …"
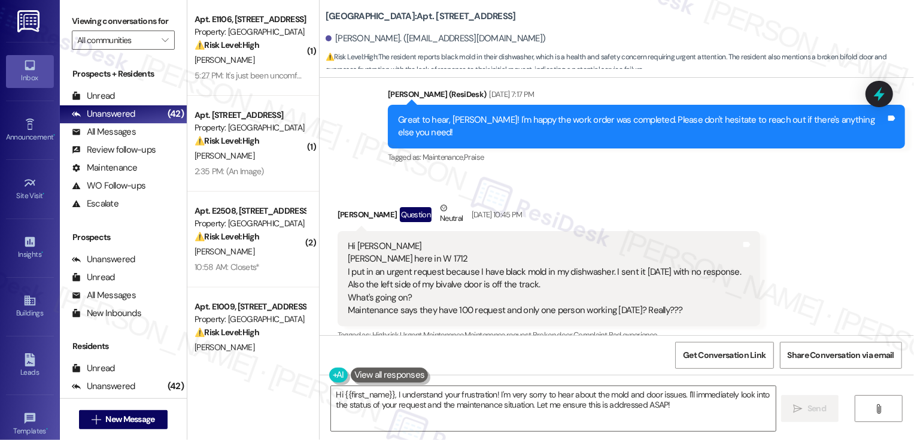
scroll to position [3893, 0]
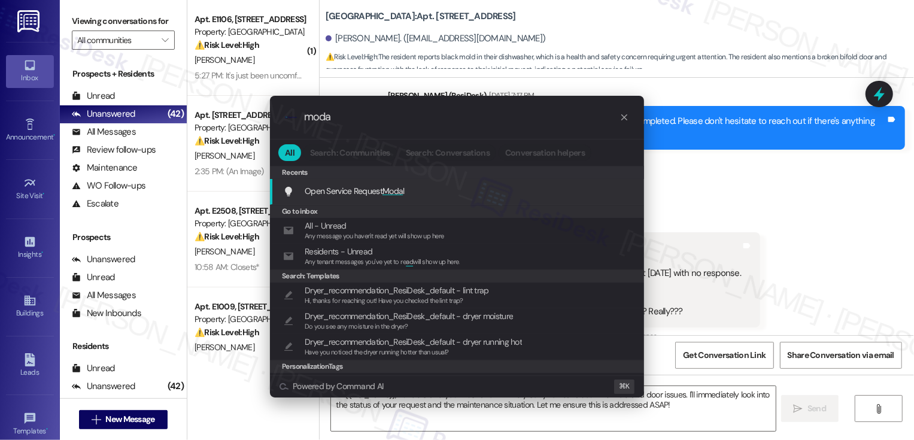
type input "modal"
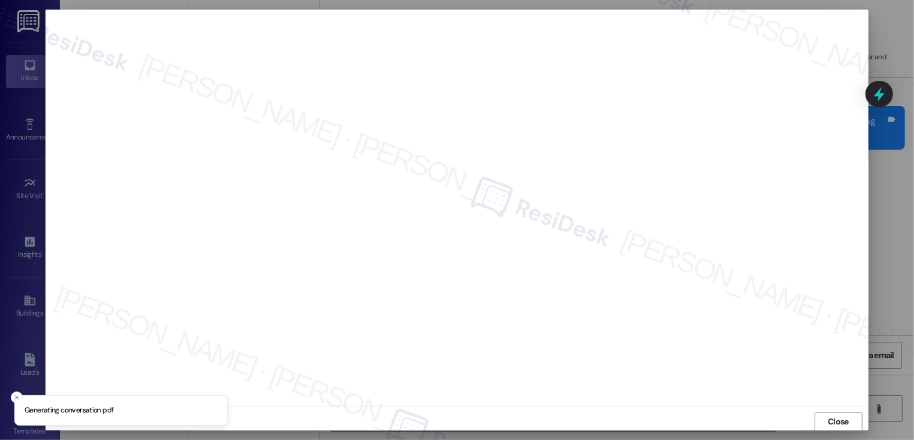
scroll to position [1, 0]
click at [842, 423] on span "Close" at bounding box center [838, 421] width 21 height 13
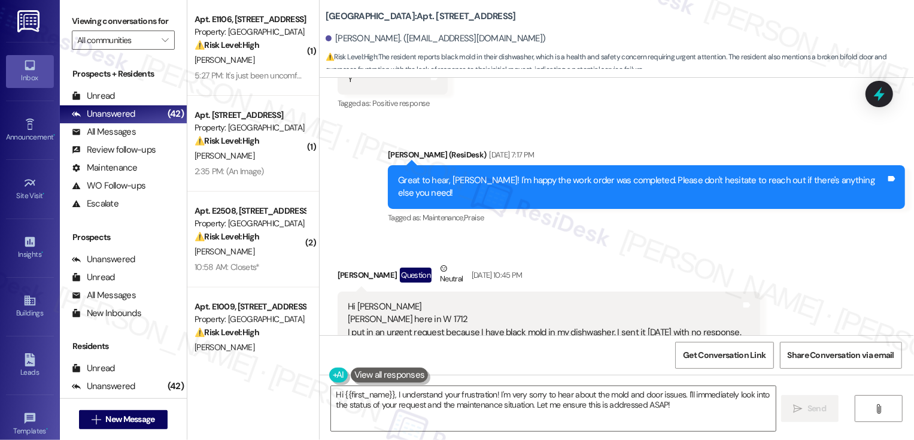
scroll to position [3887, 0]
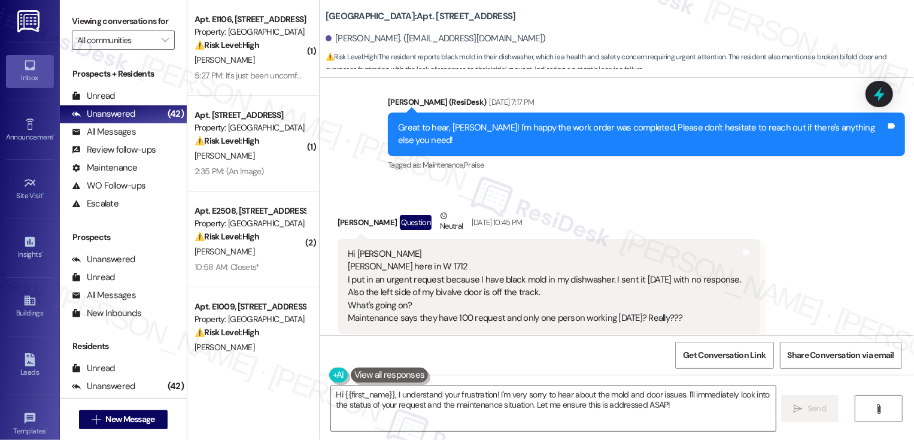
click at [340, 210] on div "Nancy Brown Question Neutral Aug 09, 2025 at 10:45 PM" at bounding box center [549, 224] width 423 height 29
copy div "Nancy"
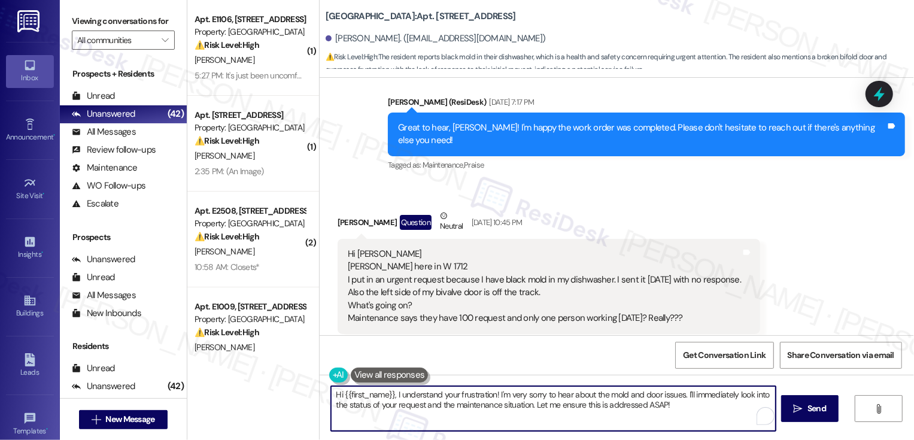
drag, startPoint x: 391, startPoint y: 393, endPoint x: 403, endPoint y: 405, distance: 16.5
click at [403, 405] on textarea "Hi {{first_name}}, I understand your frustration! I'm very sorry to hear about …" at bounding box center [553, 408] width 445 height 45
drag, startPoint x: 392, startPoint y: 395, endPoint x: 647, endPoint y: 411, distance: 256.1
click at [647, 411] on textarea "Hi {{first_name}}, I understand your frustration! I'm very sorry to hear about …" at bounding box center [553, 408] width 445 height 45
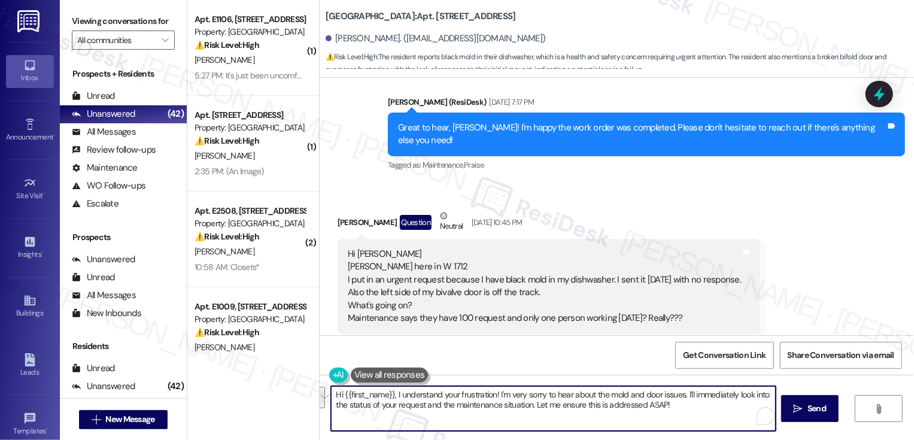
drag, startPoint x: 390, startPoint y: 395, endPoint x: 692, endPoint y: 408, distance: 302.0
click at [692, 411] on textarea "Hi {{first_name}}, I understand your frustration! I'm very sorry to hear about …" at bounding box center [553, 408] width 445 height 45
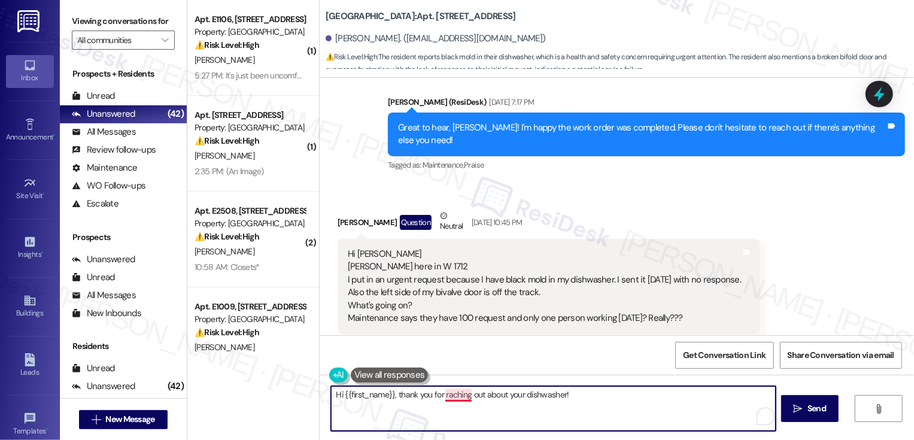
click at [445, 395] on textarea "Hi {{first_name}}, thank you for raching out about your dishwasher!" at bounding box center [553, 408] width 445 height 45
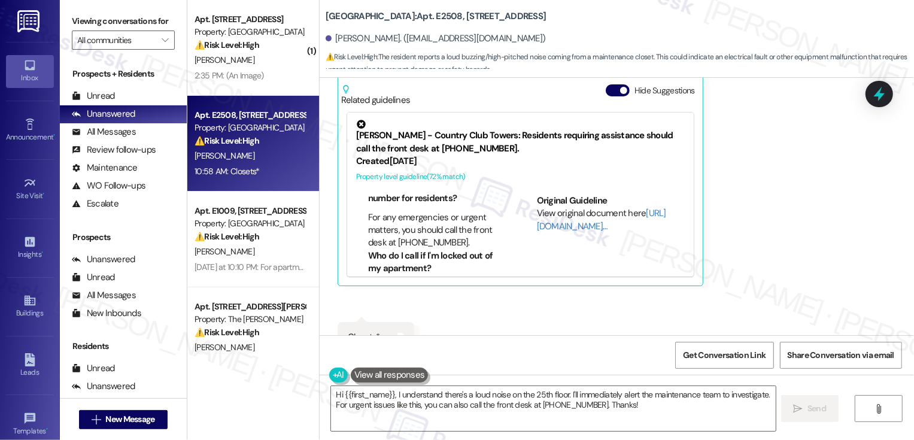
scroll to position [386, 0]
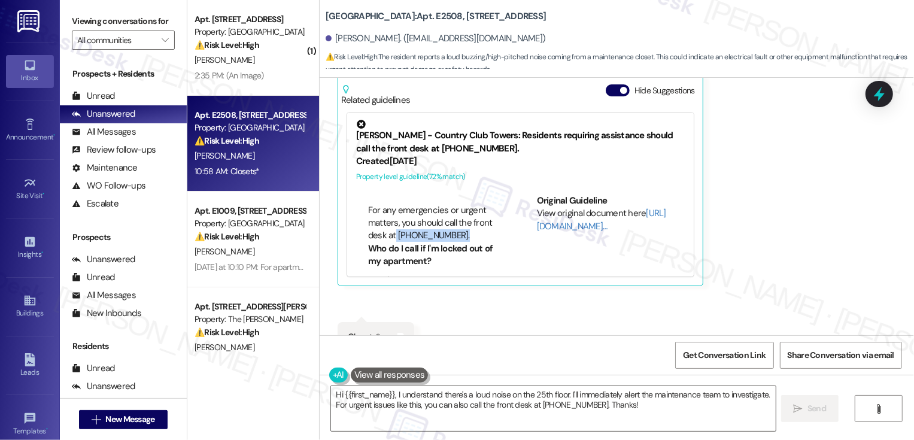
drag, startPoint x: 388, startPoint y: 235, endPoint x: 465, endPoint y: 232, distance: 76.7
click at [466, 235] on li "For any emergencies or urgent matters, you should call the front desk at (720) …" at bounding box center [436, 223] width 136 height 38
copy li "(720) 625-8462."
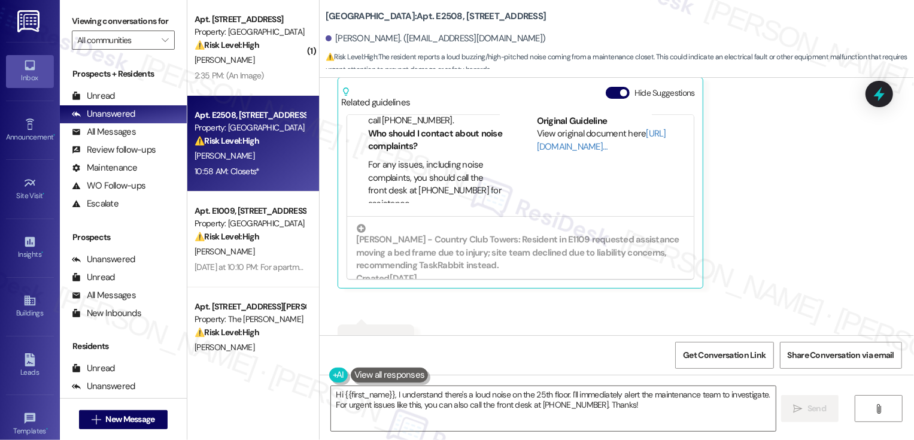
scroll to position [1048, 0]
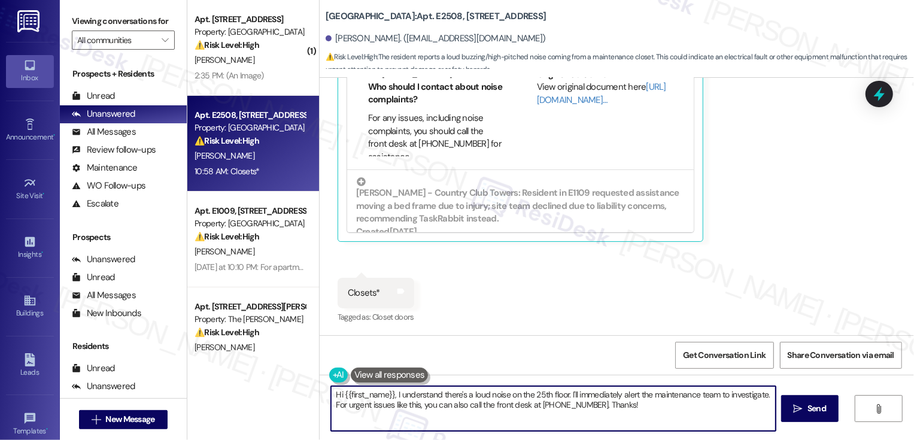
drag, startPoint x: 564, startPoint y: 395, endPoint x: 656, endPoint y: 426, distance: 96.6
click at [656, 427] on textarea "Hi {{first_name}}, I understand there's a loud noise on the 25th floor. I'll im…" at bounding box center [553, 408] width 445 height 45
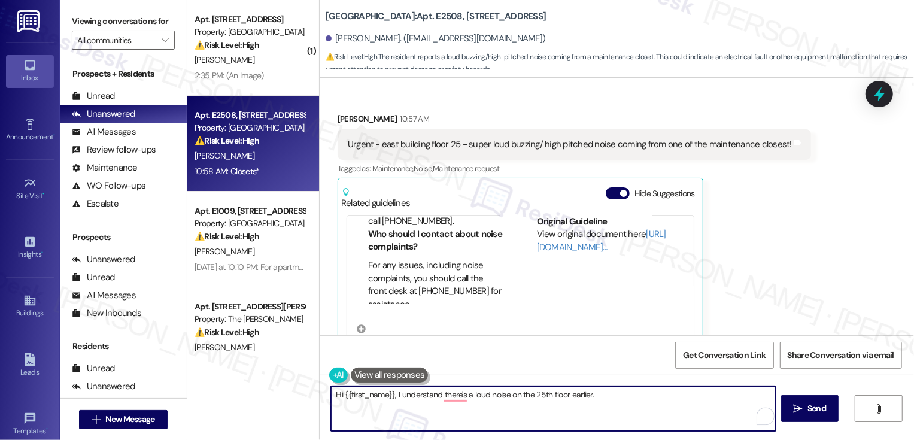
scroll to position [882, 0]
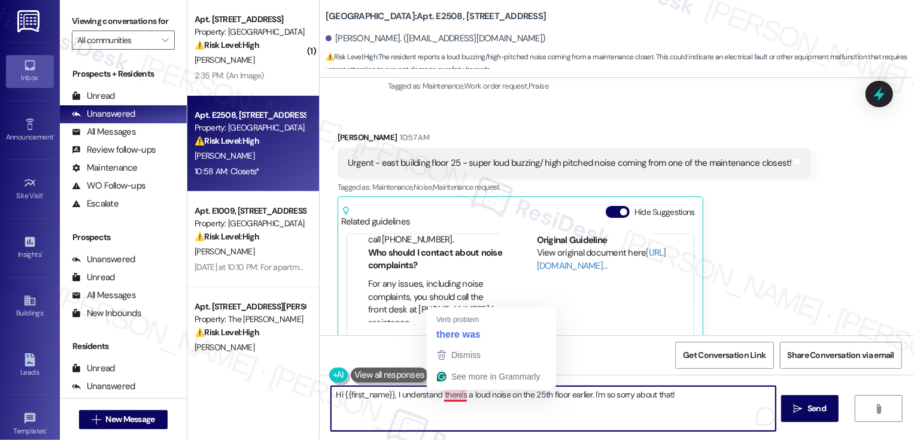
click at [453, 396] on textarea "Hi {{first_name}}, I understand there's a loud noise on the 25th floor earlier.…" at bounding box center [553, 408] width 445 height 45
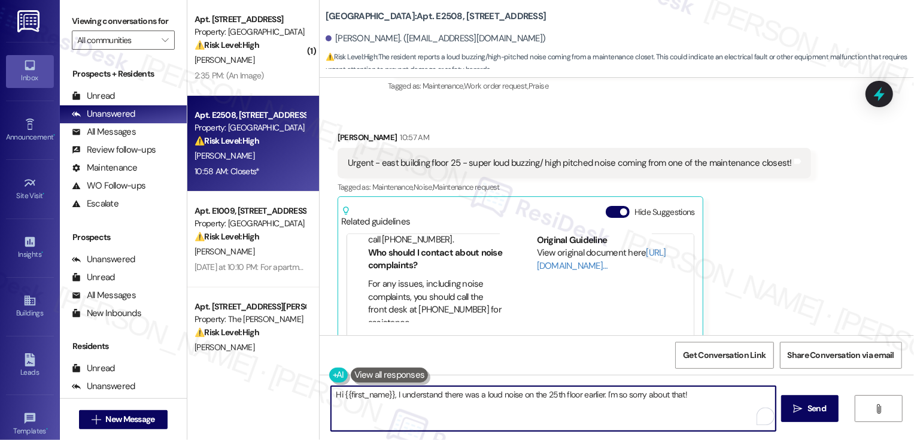
click at [538, 403] on textarea "Hi {{first_name}}, I understand there was a loud noise on the 25th floor earlie…" at bounding box center [553, 408] width 445 height 45
click at [694, 395] on textarea "Hi {{first_name}}, I understand there was a loud noise on the 25th floor earlie…" at bounding box center [553, 408] width 445 height 45
paste textarea "—so sorry you had to deal with that! I really appreciate you letting us know. H…"
click at [600, 395] on textarea "Hi {{first_name}}, I understand there was a loud noise on the 25th floor earlie…" at bounding box center [553, 408] width 445 height 45
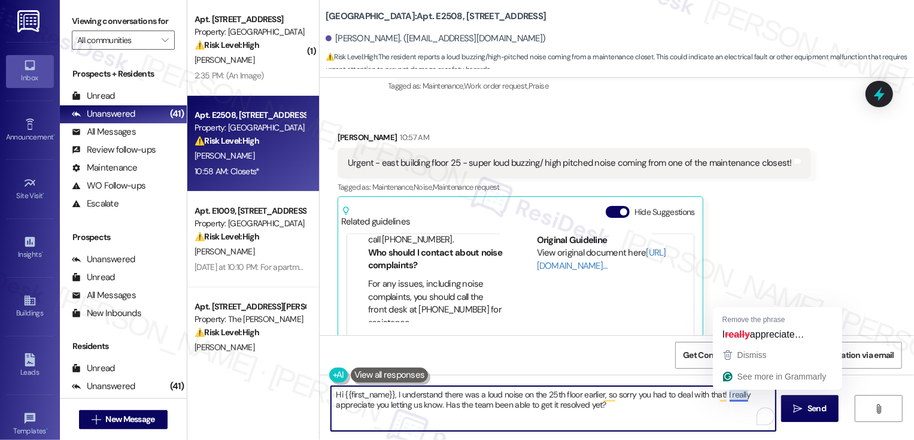
click at [404, 404] on textarea "Hi {{first_name}}, I understand there was a loud noise on the 25th floor earlie…" at bounding box center [553, 408] width 445 height 45
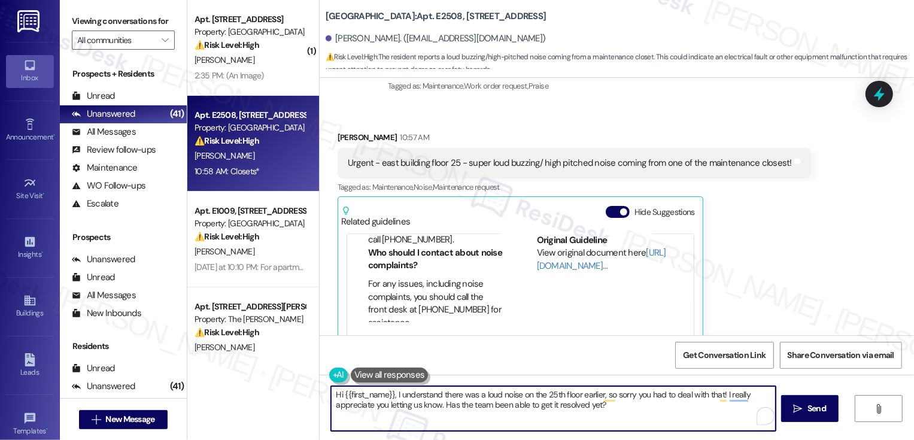
click at [409, 406] on textarea "Hi {{first_name}}, I understand there was a loud noise on the 25th floor earlie…" at bounding box center [553, 408] width 445 height 45
click at [466, 412] on textarea "Hi {{first_name}}, I understand there was a loud noise on the 25th floor earlie…" at bounding box center [553, 408] width 445 height 45
click at [539, 417] on textarea "Hi {{first_name}}, I understand there was a loud noise on the 25th floor earlie…" at bounding box center [553, 408] width 445 height 45
type textarea "Hi {{first_name}}, I understand there was a loud noise on the 25th floor earlie…"
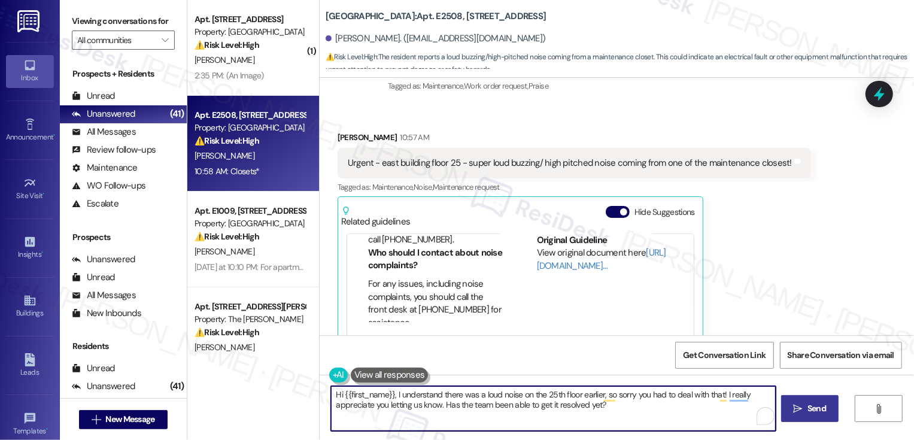
click at [808, 411] on span "Send" at bounding box center [817, 408] width 19 height 13
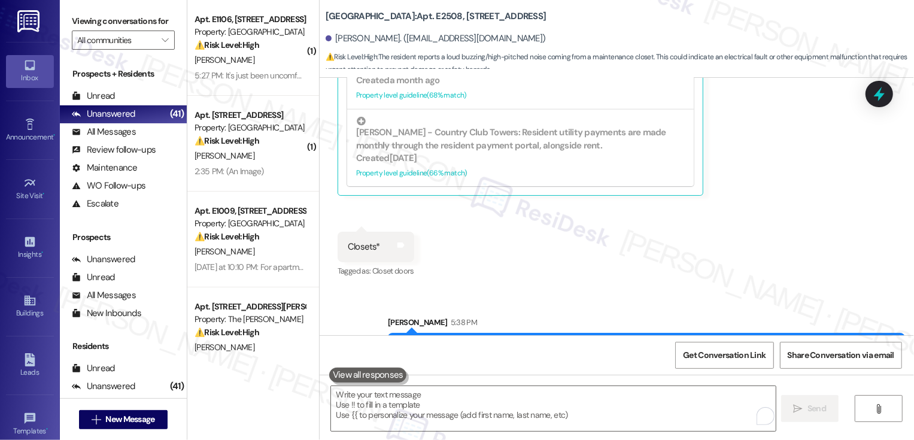
scroll to position [1145, 0]
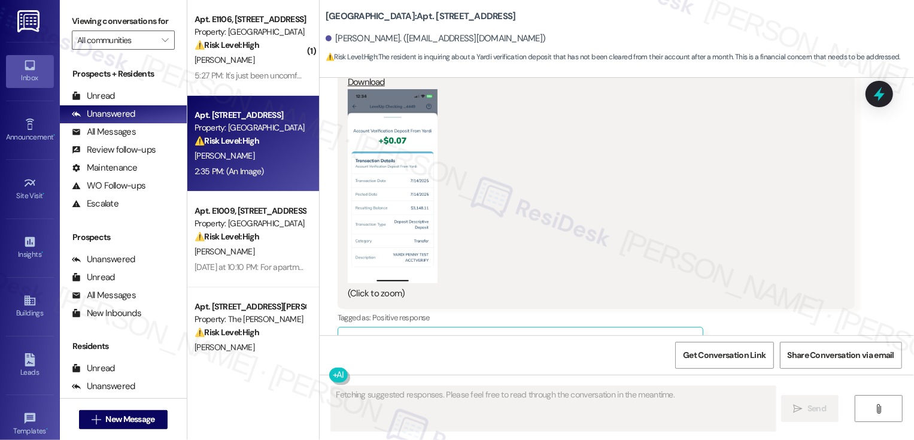
scroll to position [3383, 0]
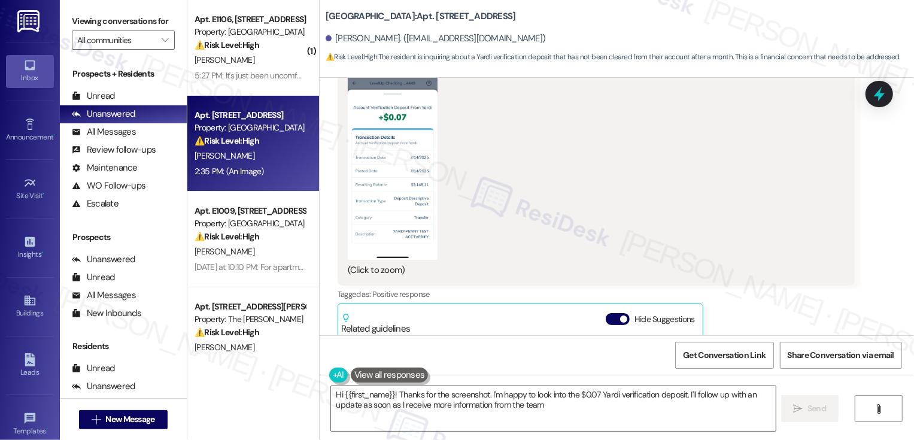
type textarea "Hi {{first_name}}! Thanks for the screenshot. I'm happy to look into the $0.07 …"
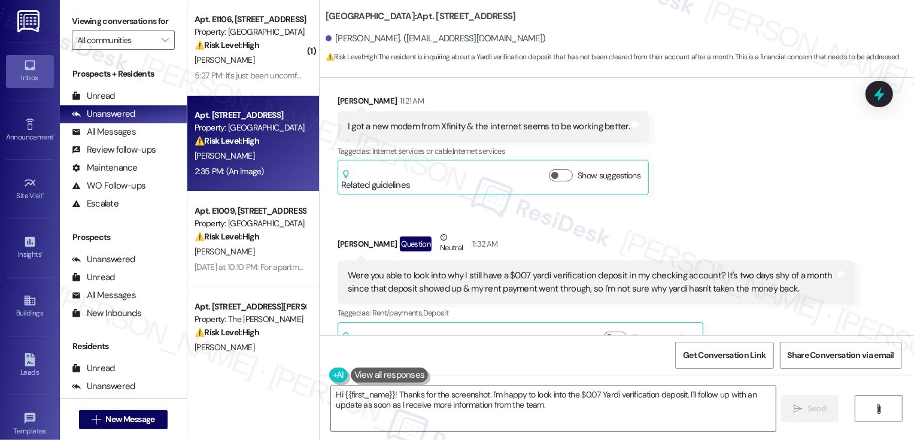
scroll to position [2622, 0]
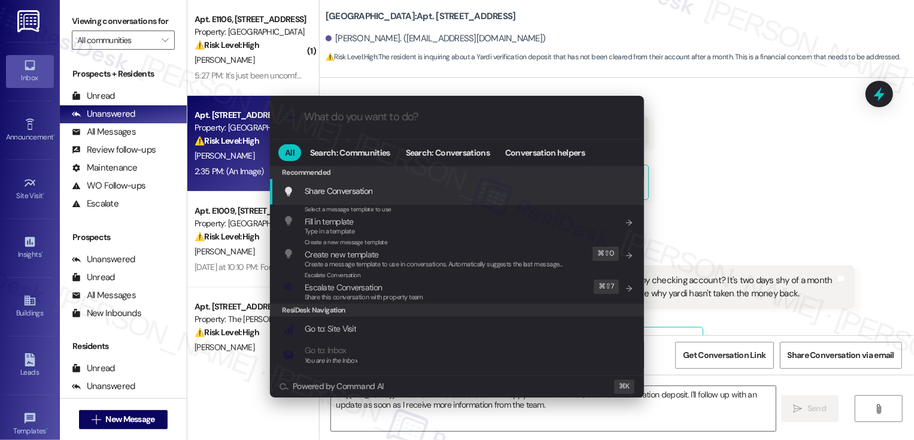
click at [656, 191] on div ".cls-1{fill:#0a055f;}.cls-2{fill:#0cc4c4;} resideskLogoBlueOrange All Search: C…" at bounding box center [457, 246] width 404 height 325
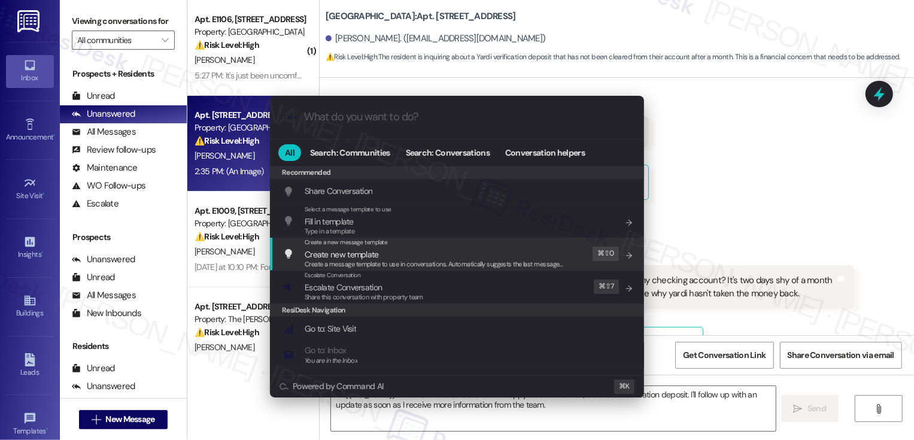
click at [696, 257] on div ".cls-1{fill:#0a055f;}.cls-2{fill:#0cc4c4;} resideskLogoBlueOrange All Search: C…" at bounding box center [457, 220] width 914 height 440
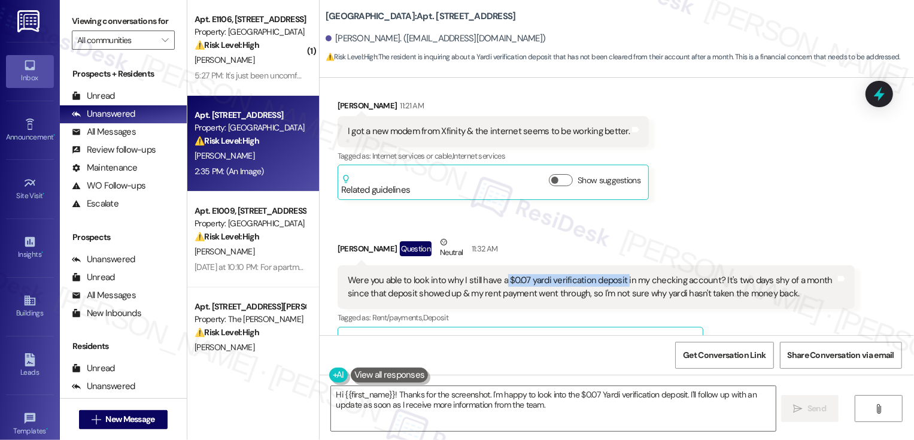
drag, startPoint x: 498, startPoint y: 256, endPoint x: 617, endPoint y: 260, distance: 119.2
click at [616, 274] on div "Were you able to look into why I still have a $0.07 yardi verification deposit …" at bounding box center [592, 287] width 488 height 26
copy div "$0.07 yardi verification deposit"
click at [617, 274] on div "Were you able to look into why I still have a $0.07 yardi verification deposit …" at bounding box center [592, 287] width 488 height 26
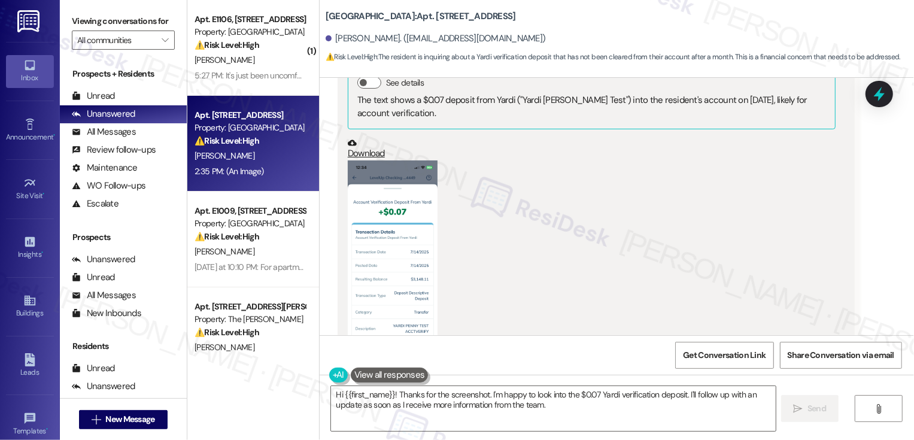
scroll to position [3168, 0]
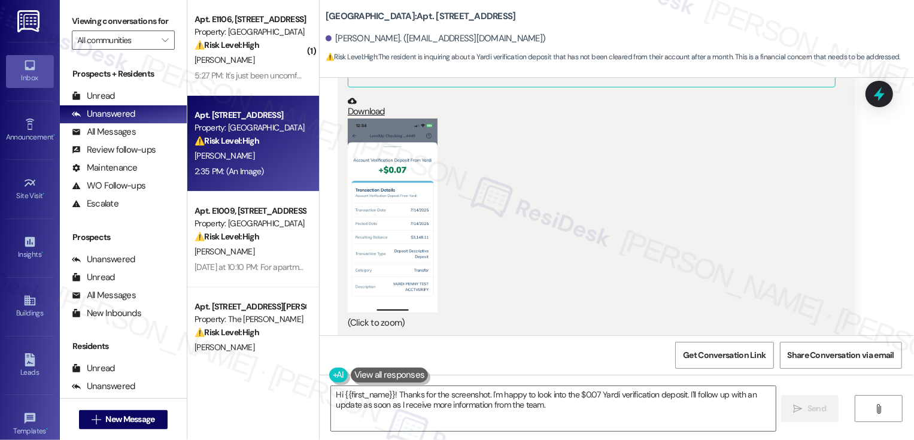
click at [605, 240] on div "(Click to zoom)" at bounding box center [592, 224] width 488 height 211
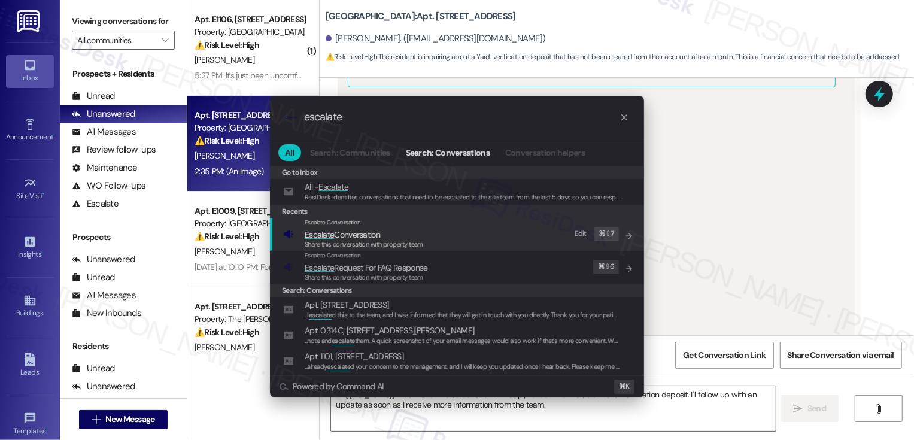
type input "escalate"
click at [348, 238] on span "Escalate Conversation" at bounding box center [342, 234] width 75 height 11
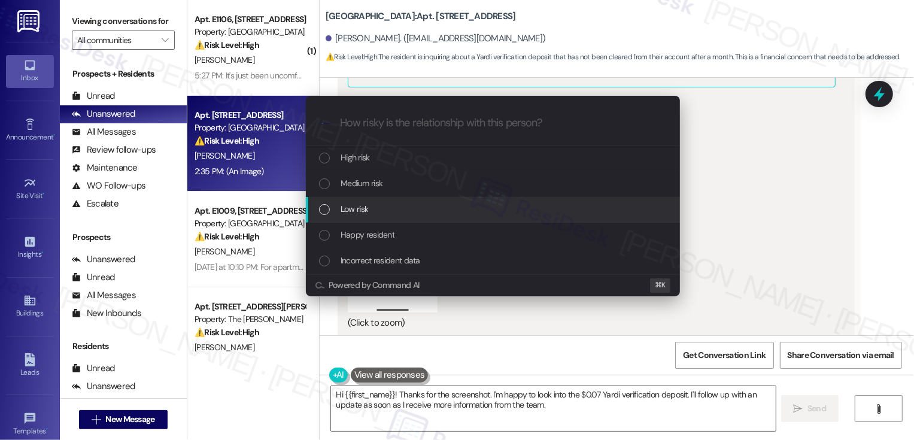
click at [365, 212] on span "Low risk" at bounding box center [355, 208] width 28 height 13
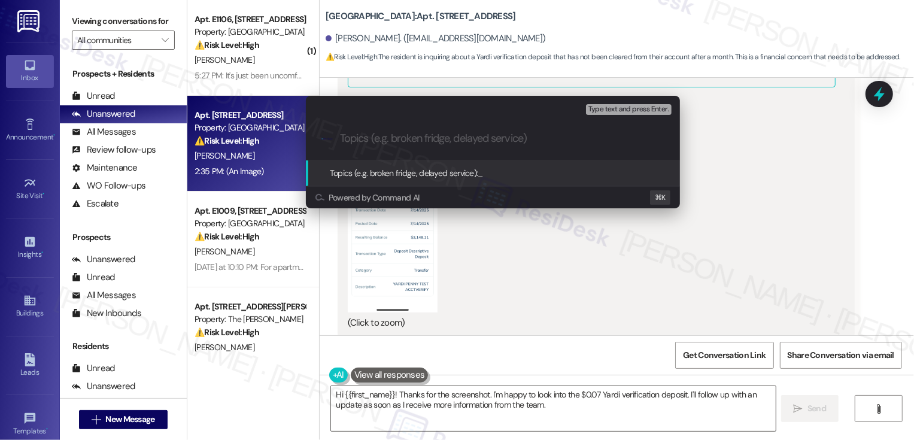
paste input "$0.07 yardi verification deposit"
type input "$0.07 Yardi Verification Deposit Inquiry"
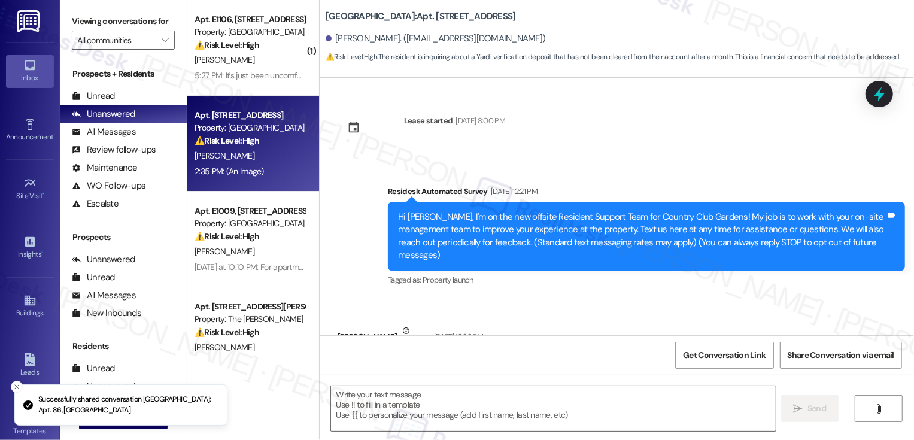
scroll to position [3382, 0]
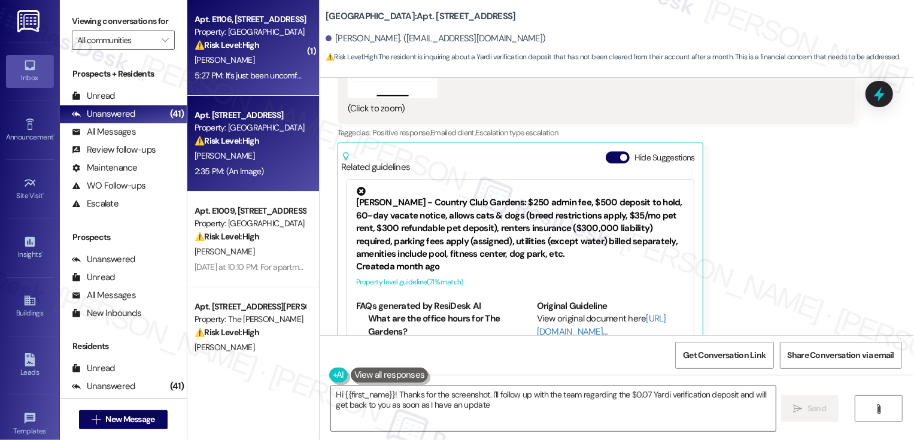
type textarea "Hi {{first_name}}! Thanks for the screenshot. I'll follow up with the team rega…"
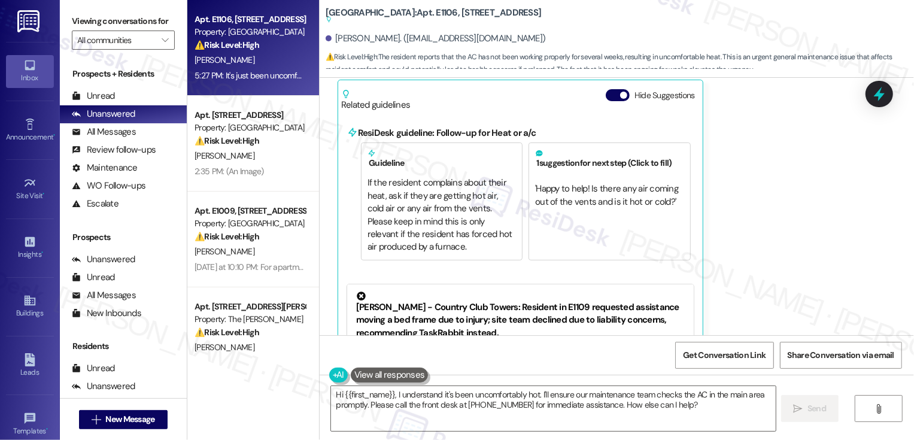
scroll to position [814, 0]
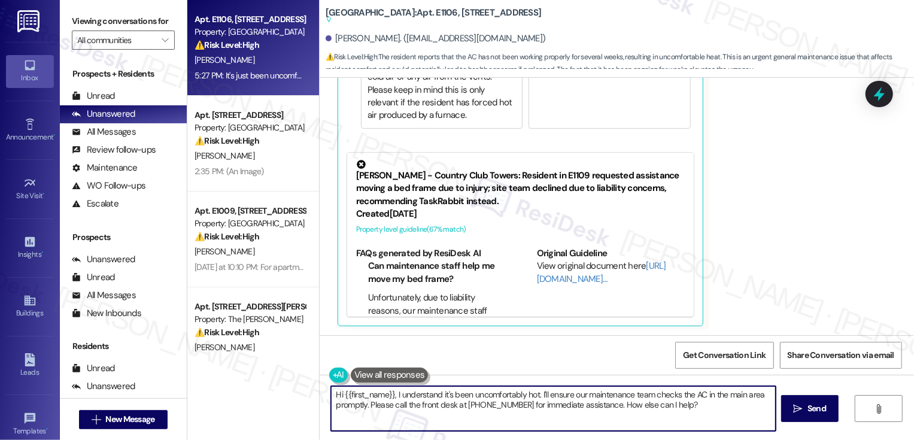
drag, startPoint x: 389, startPoint y: 394, endPoint x: 351, endPoint y: 394, distance: 37.7
click at [369, 394] on textarea "Hi {{first_name}}, I understand it's been uncomfortably hot. I'll ensure our ma…" at bounding box center [553, 408] width 445 height 45
drag, startPoint x: 339, startPoint y: 395, endPoint x: 332, endPoint y: 395, distance: 7.8
click at [332, 395] on textarea "Hi {{first_name}}, I understand it's been uncomfortably hot. I'll ensure our ma…" at bounding box center [553, 408] width 445 height 45
click at [404, 387] on textarea "Hi {{first_name}}, I understand it's been uncomfortably hot. I'll ensure our ma…" at bounding box center [553, 408] width 445 height 45
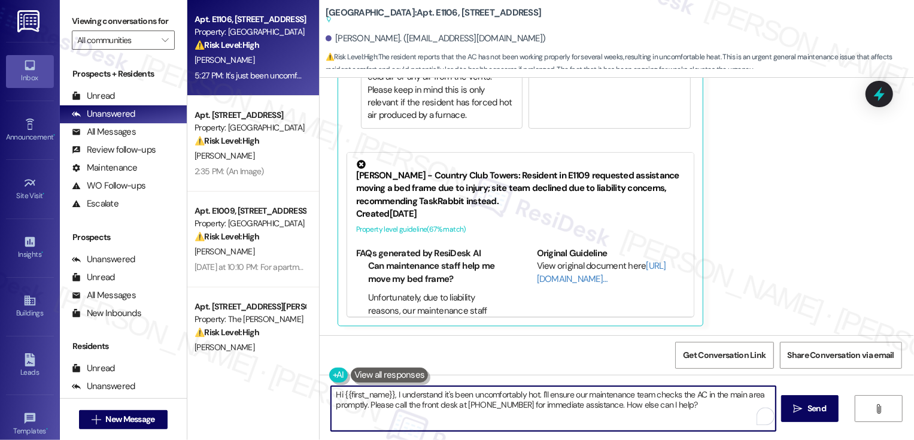
drag, startPoint x: 389, startPoint y: 396, endPoint x: 320, endPoint y: 396, distance: 68.2
click at [324, 396] on div "Hi {{first_name}}, I understand it's been uncomfortably hot. I'll ensure our ma…" at bounding box center [547, 409] width 446 height 46
click at [331, 392] on textarea "I understand it's been uncomfortably hot. I'll ensure our maintenance team chec…" at bounding box center [553, 408] width 445 height 45
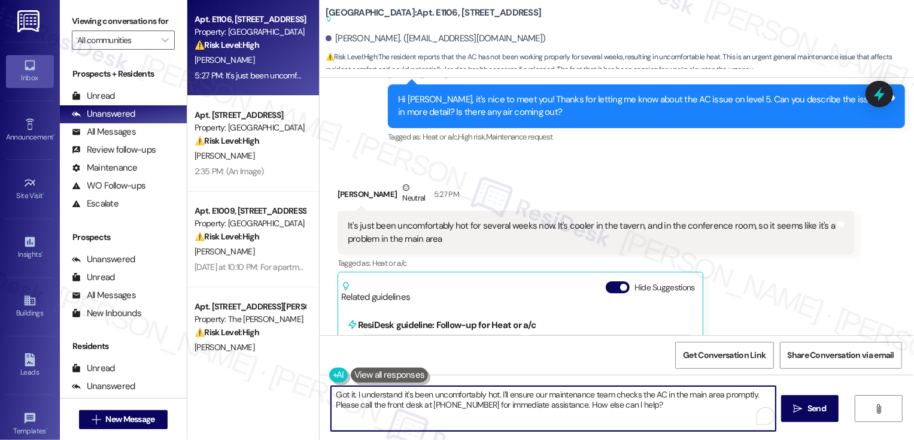
scroll to position [494, 0]
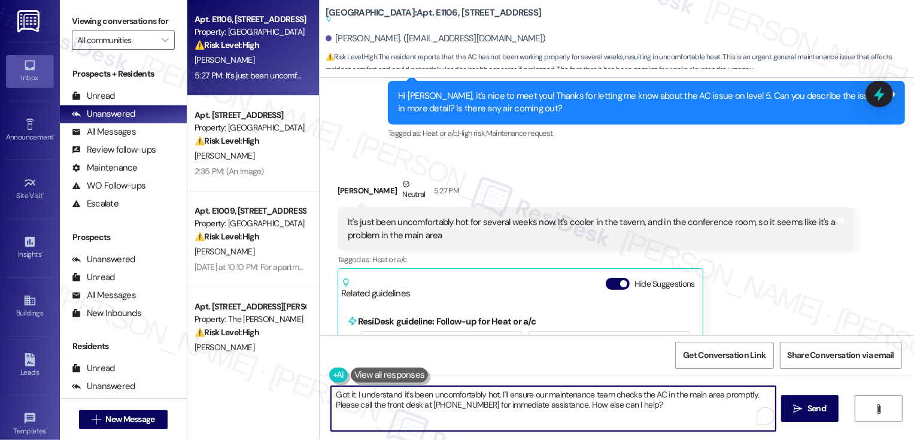
click at [494, 394] on textarea "Got it. I understand it's been uncomfortably hot. I'll ensure our maintenance t…" at bounding box center [553, 408] width 445 height 45
click at [525, 404] on textarea "Got it. I understand it's been uncomfortably hot. I'll ensure our maintenance t…" at bounding box center [553, 408] width 445 height 45
drag, startPoint x: 497, startPoint y: 395, endPoint x: 700, endPoint y: 412, distance: 204.3
click at [700, 412] on textarea "Got it. I understand it's been uncomfortably hot. I'll ensure our maintenance t…" at bounding box center [553, 408] width 445 height 45
click at [548, 414] on textarea "Got it. I understand it's been uncomfortably hot. I'll reach out to the team an…" at bounding box center [553, 408] width 445 height 45
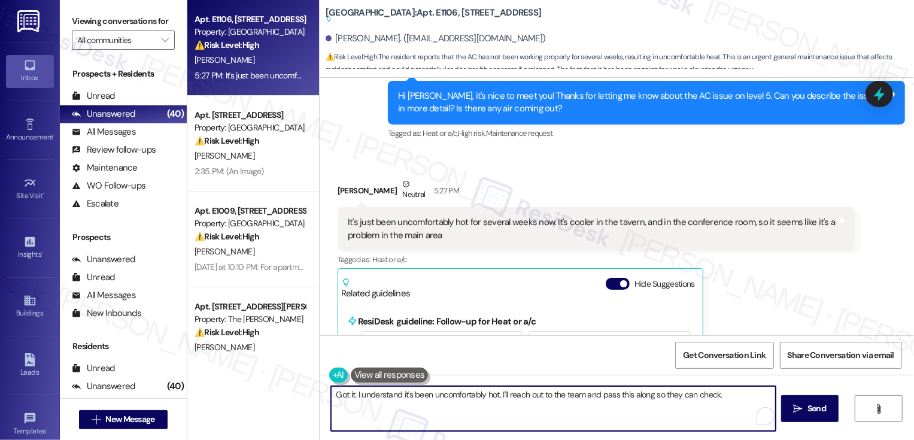
drag, startPoint x: 495, startPoint y: 393, endPoint x: 544, endPoint y: 424, distance: 57.3
click at [544, 424] on textarea "Got it. I understand it's been uncomfortably hot. I'll reach out to the team an…" at bounding box center [553, 408] width 445 height 45
paste textarea "’ll reach out to the team right away and share this with them so they can take …"
click at [614, 393] on textarea "Got it. I understand it's been uncomfortably hot. I’ll reach out to the team ri…" at bounding box center [553, 408] width 445 height 45
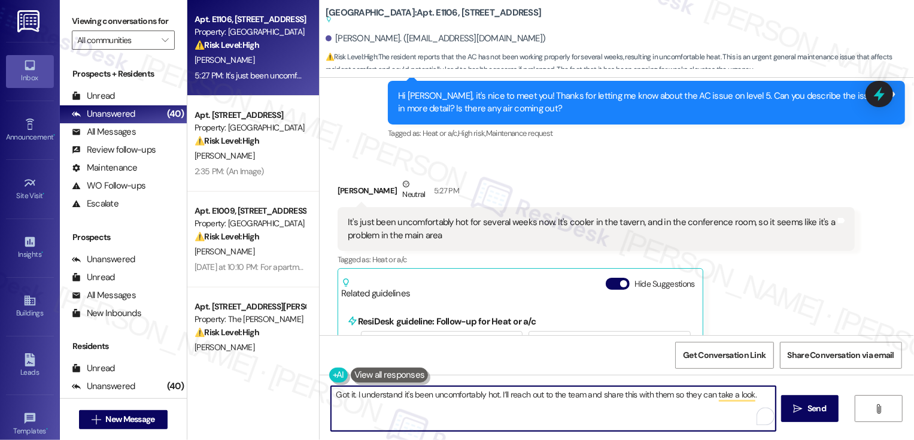
click at [758, 396] on textarea "Got it. I understand it's been uncomfortably hot. I’ll reach out to the team an…" at bounding box center [553, 408] width 445 height 45
click at [523, 407] on textarea "Got it. I understand it's been uncomfortably hot. I’ll reach out to the team an…" at bounding box center [553, 408] width 445 height 45
type textarea "Got it. I understand it's been uncomfortably hot. I’ll reach out to the team an…"
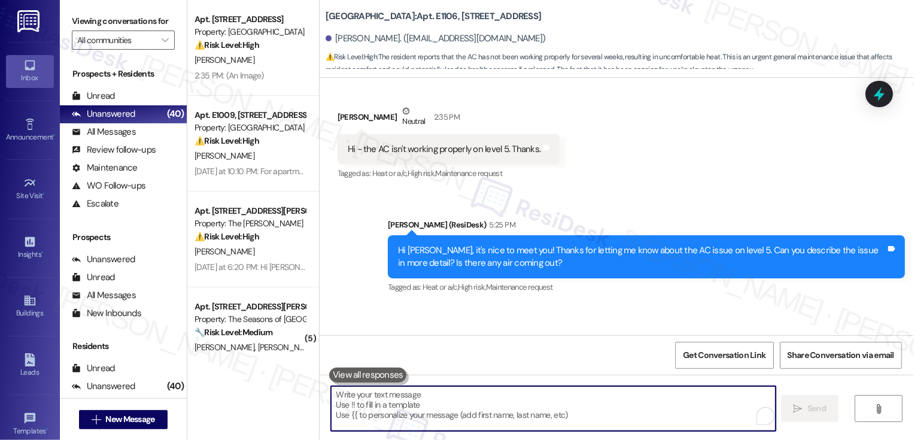
scroll to position [245, 0]
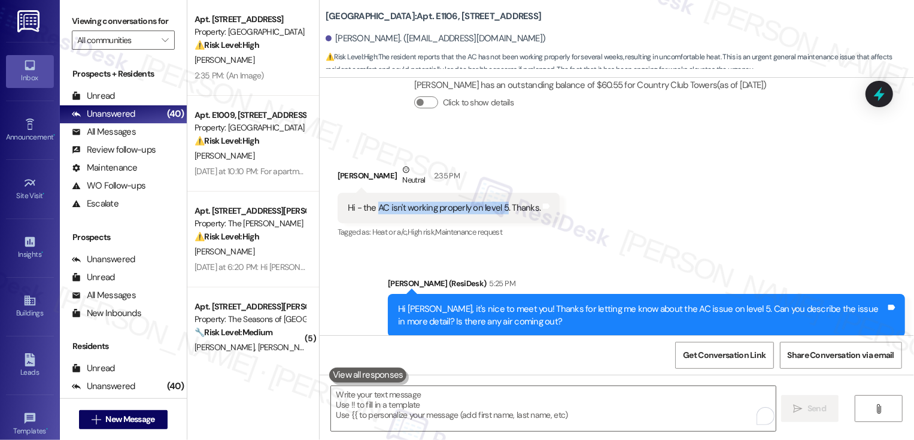
drag, startPoint x: 370, startPoint y: 205, endPoint x: 497, endPoint y: 201, distance: 127.0
click at [497, 203] on div "Hi - the AC isn't working properly on level 5. Thanks." at bounding box center [444, 208] width 193 height 13
copy div "AC isn't working properly on level 5"
click at [669, 245] on div "Received via SMS Ryan Murphy Neutral 2:35 PM Hi - the AC isn't working properly…" at bounding box center [617, 193] width 594 height 114
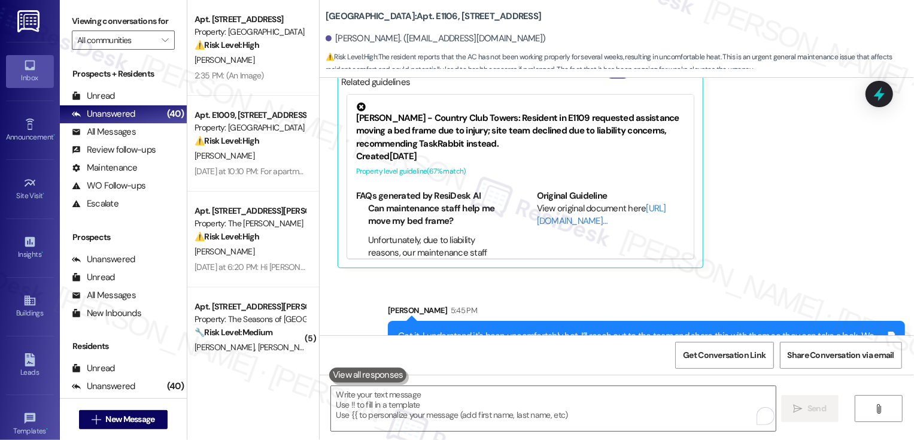
scroll to position [708, 0]
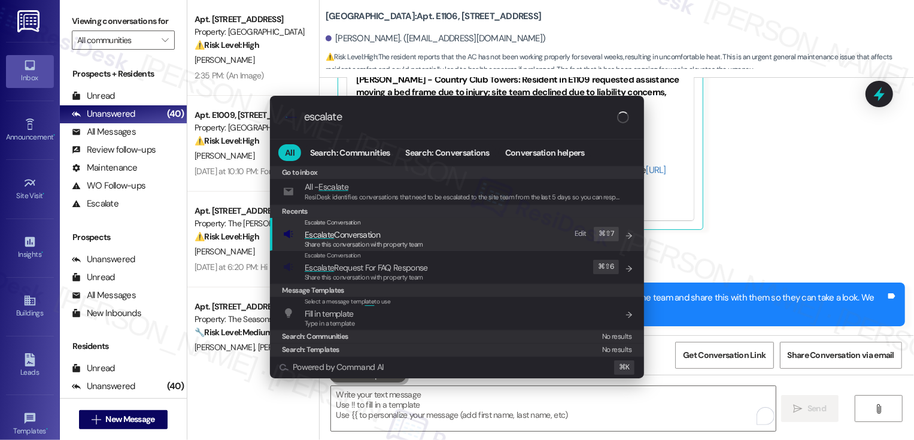
type input "escalate"
click at [424, 232] on div "Escalate Conversation Escalate Conversation Share this conversation with proper…" at bounding box center [458, 234] width 350 height 32
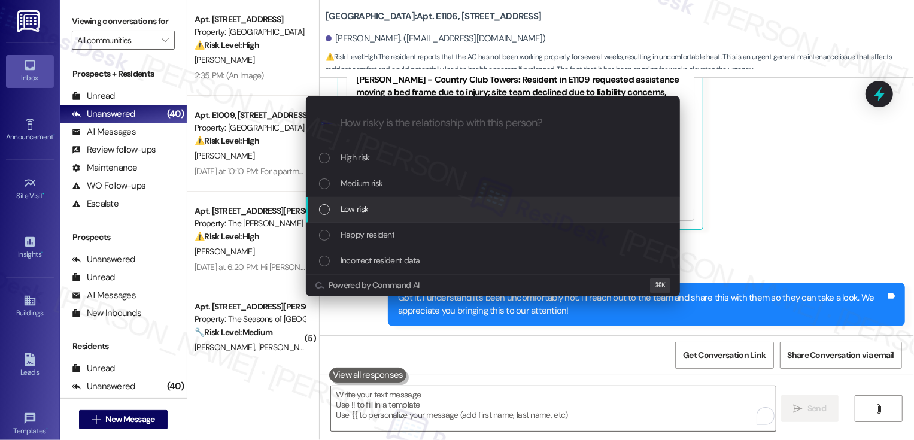
click at [357, 214] on span "Low risk" at bounding box center [355, 208] width 28 height 13
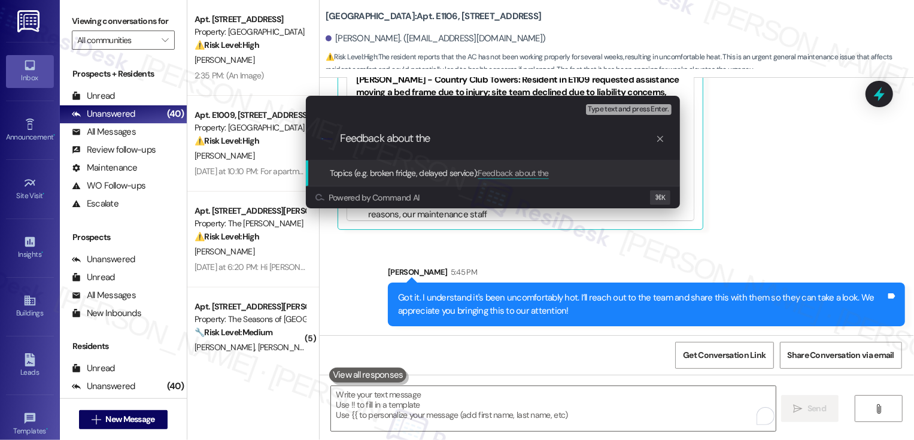
paste input "AC isn't working properly on level 5"
drag, startPoint x: 447, startPoint y: 139, endPoint x: 547, endPoint y: 142, distance: 100.0
click at [547, 142] on input "Feedback about the AC isn't working properly on level 5" at bounding box center [498, 138] width 316 height 13
type input "Feedback about the AC on level 5"
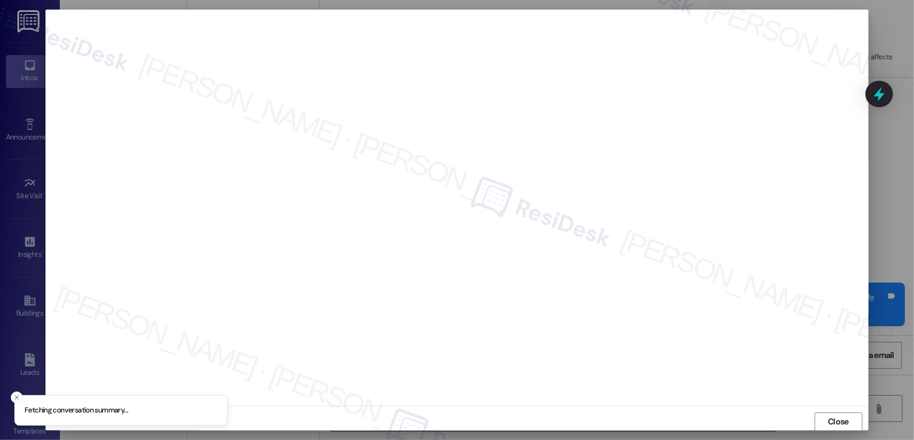
scroll to position [1, 0]
click at [834, 416] on button "Close" at bounding box center [839, 421] width 48 height 19
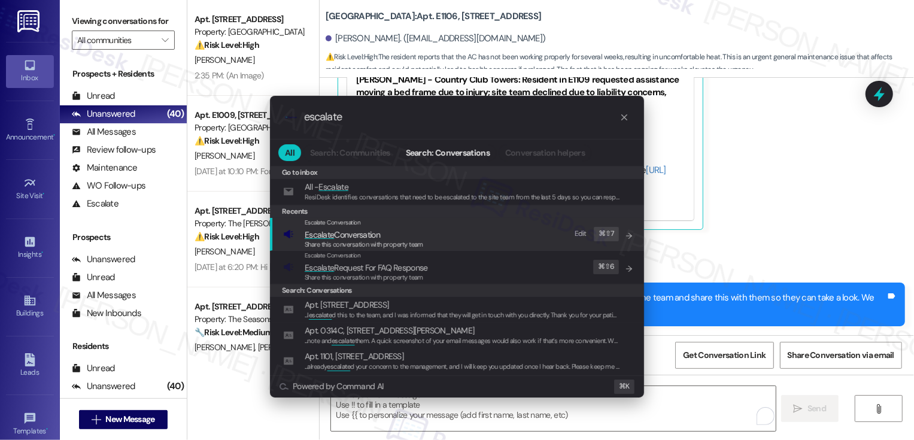
type input "escalate"
click at [367, 230] on span "Escalate Conversation" at bounding box center [342, 234] width 75 height 11
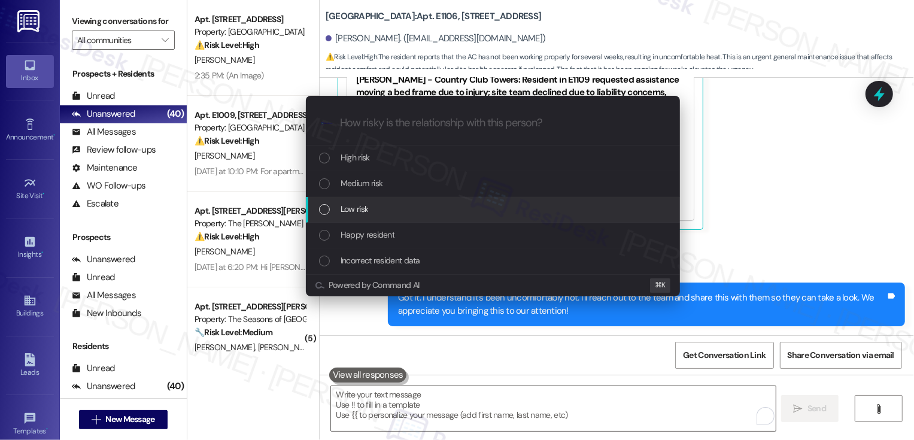
click at [361, 208] on span "Low risk" at bounding box center [355, 208] width 28 height 13
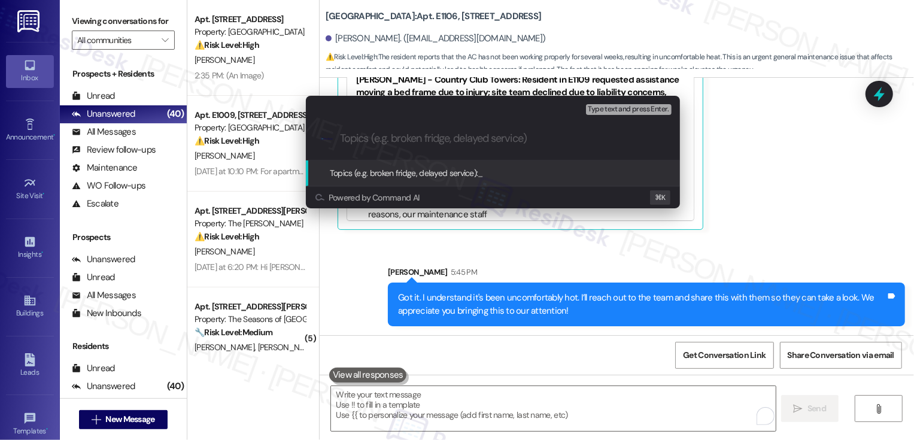
paste input "Feedback about the AC on level 5"
type input "Feedback about the AC on level 5"
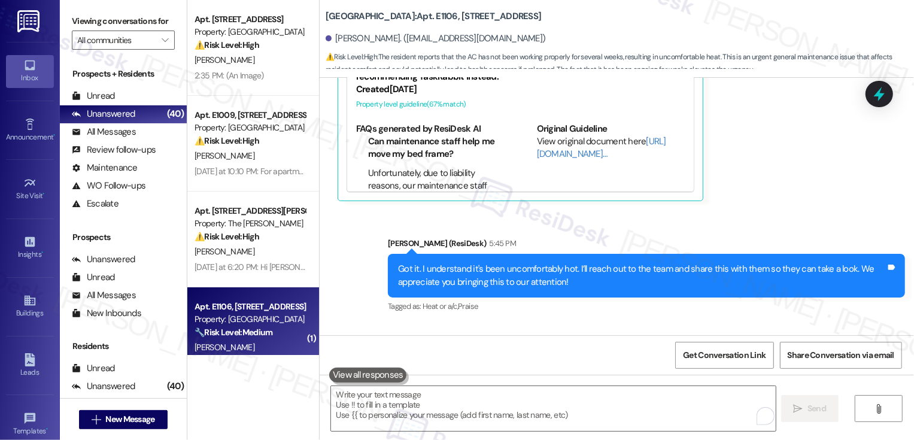
scroll to position [809, 0]
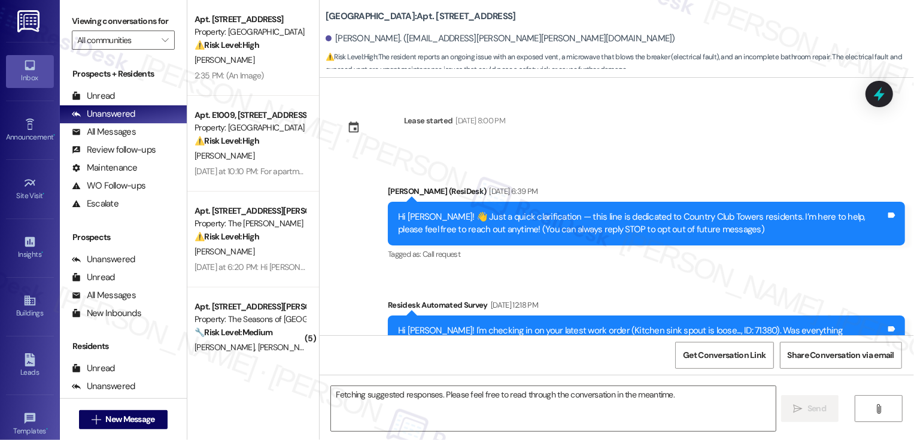
scroll to position [2373, 0]
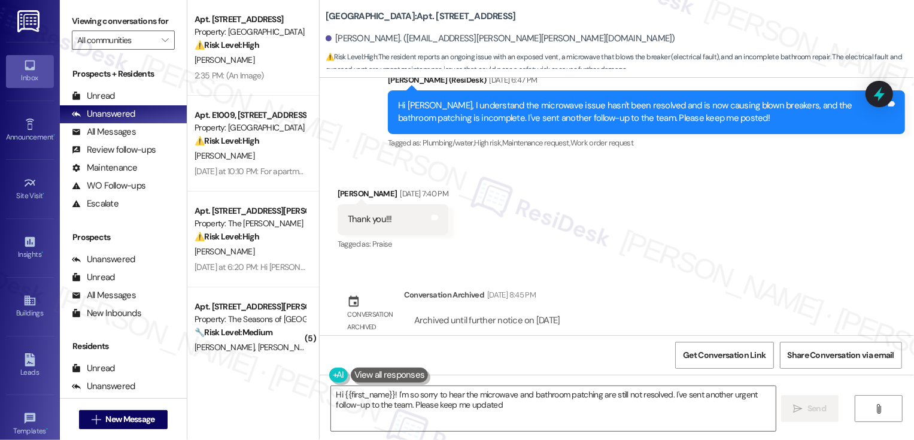
type textarea "Hi {{first_name}}! I'm so sorry to hear the microwave and bathroom patching are…"
click at [594, 174] on div "Received via SMS [PERSON_NAME] [DATE] 7:40 PM Thank you!!! Tags and notes Tagge…" at bounding box center [617, 210] width 594 height 101
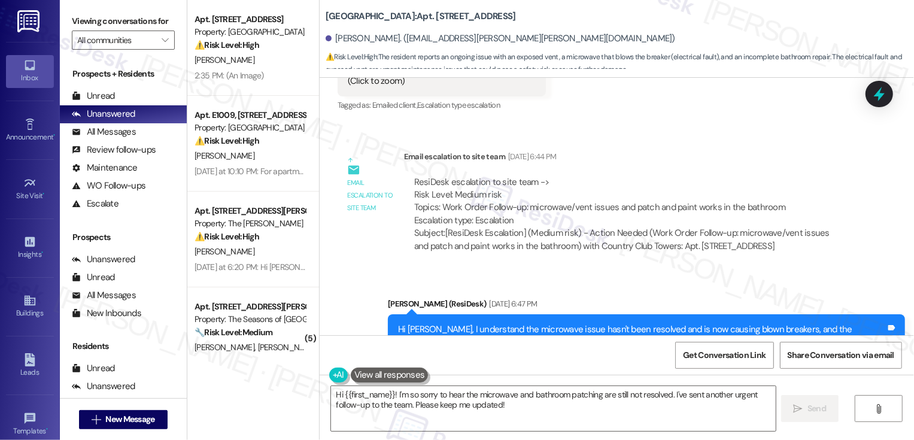
scroll to position [2134, 0]
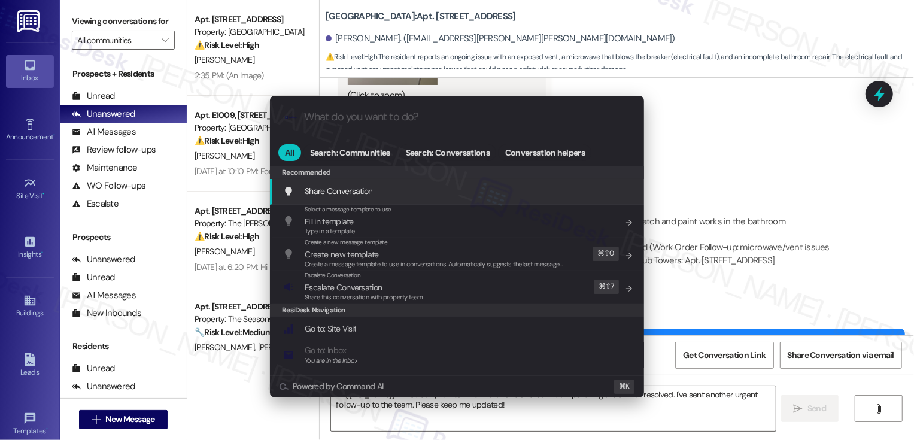
type input "a"
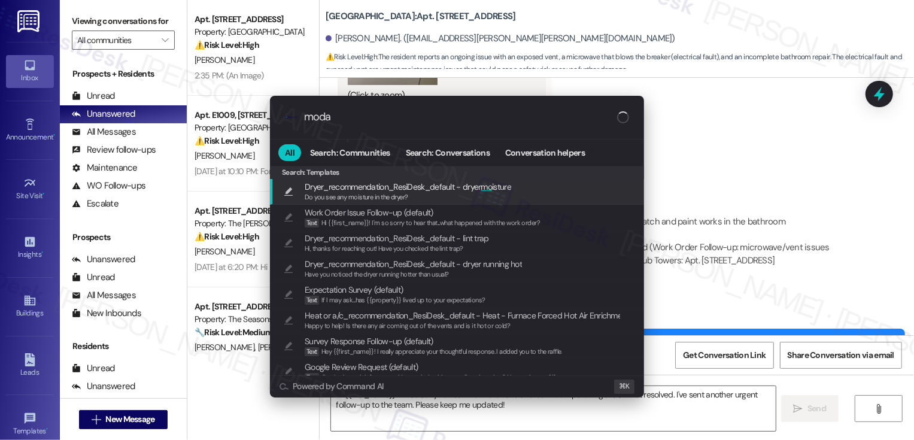
type input "modal"
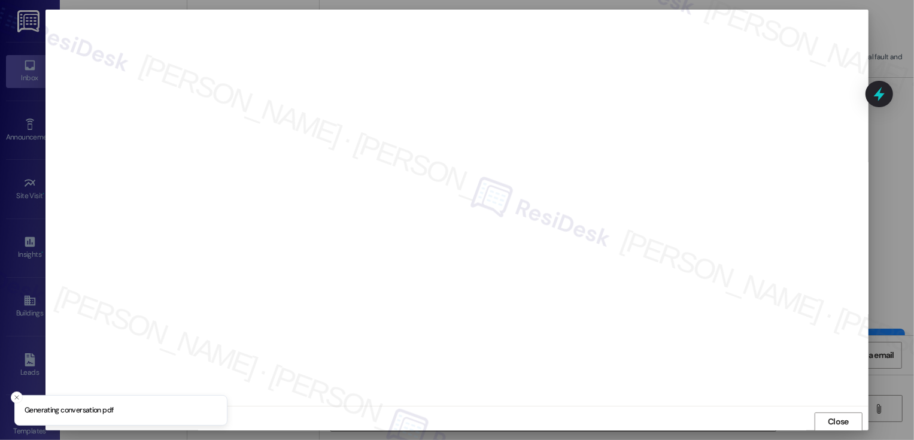
scroll to position [1, 0]
click at [843, 422] on span "Close" at bounding box center [838, 421] width 21 height 13
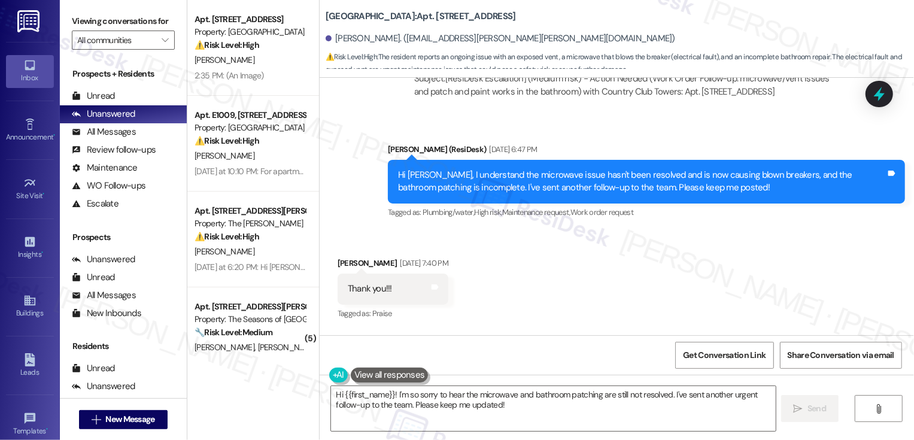
scroll to position [2373, 0]
